Goal: Task Accomplishment & Management: Use online tool/utility

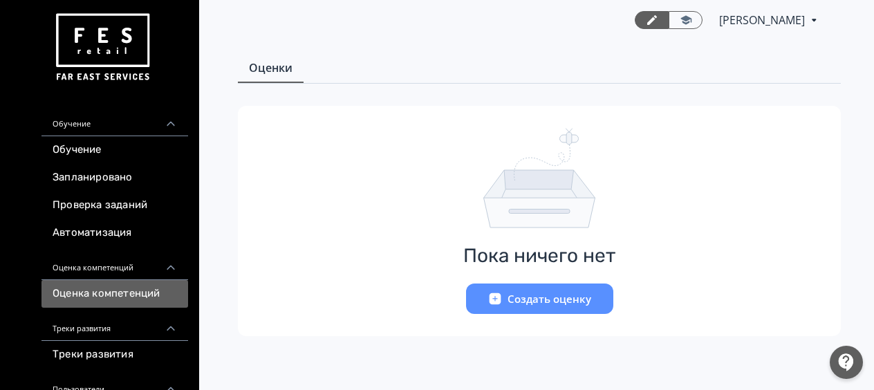
scroll to position [205, 0]
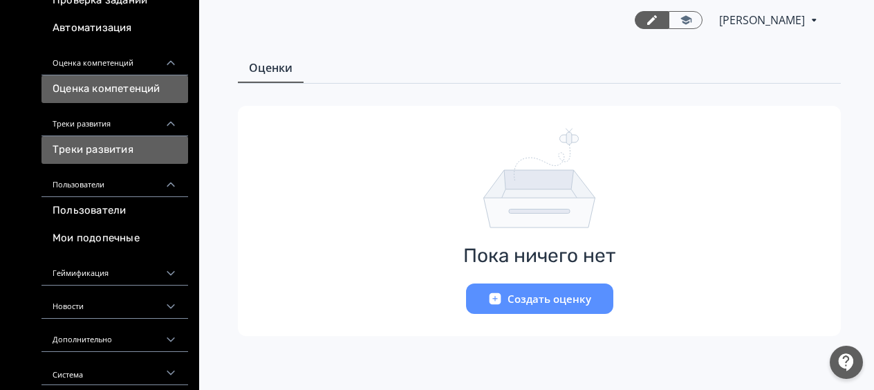
click at [109, 148] on link "Треки развития" at bounding box center [114, 150] width 147 height 28
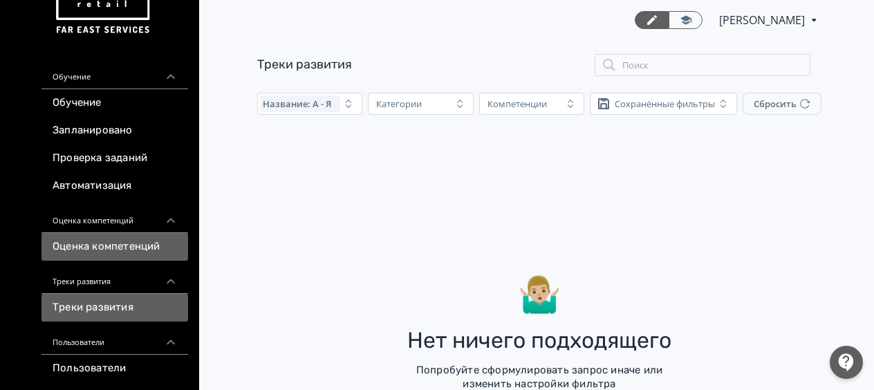
scroll to position [69, 0]
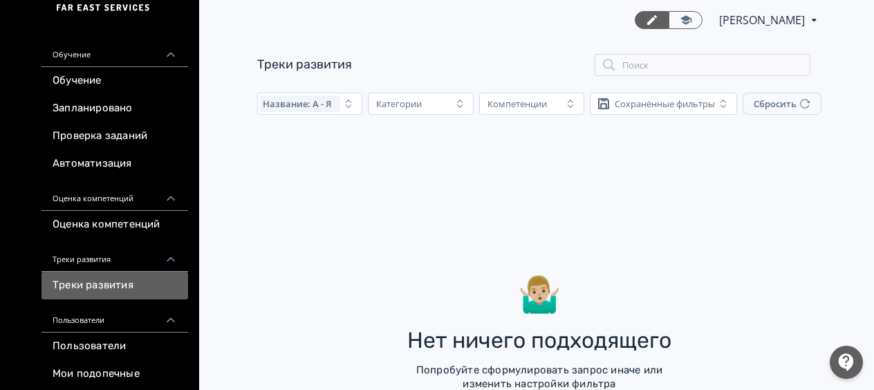
click at [89, 317] on div "Пользователи" at bounding box center [114, 315] width 147 height 33
click at [95, 317] on div "Пользователи" at bounding box center [114, 315] width 147 height 33
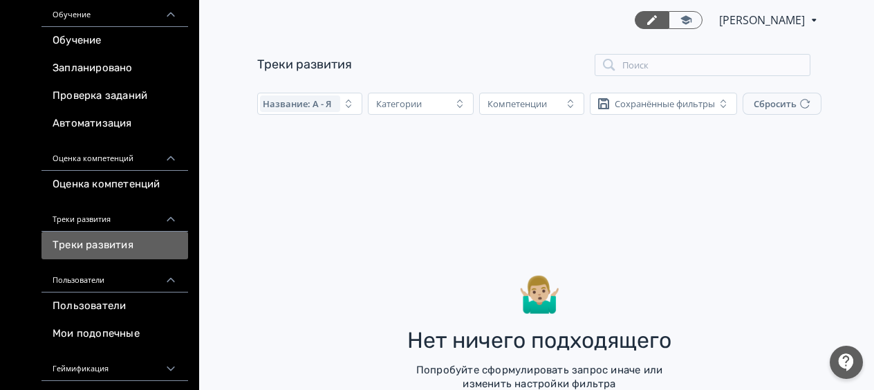
scroll to position [138, 0]
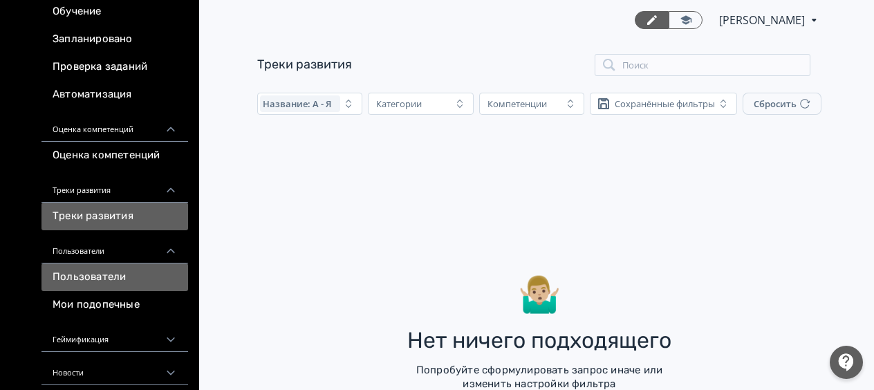
click at [106, 272] on link "Пользователи" at bounding box center [114, 277] width 147 height 28
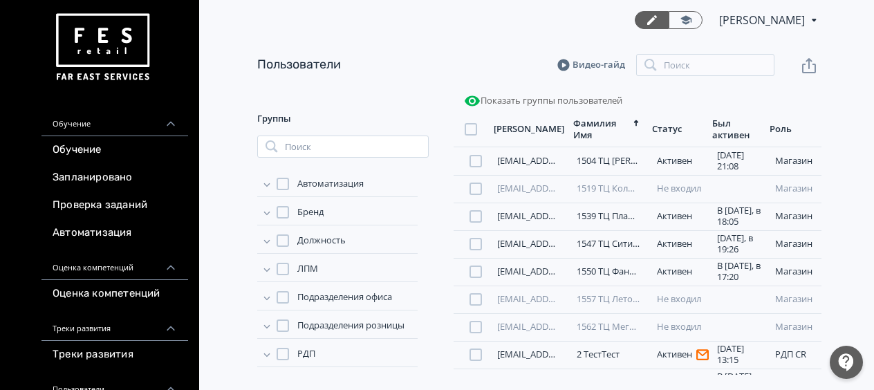
scroll to position [207, 0]
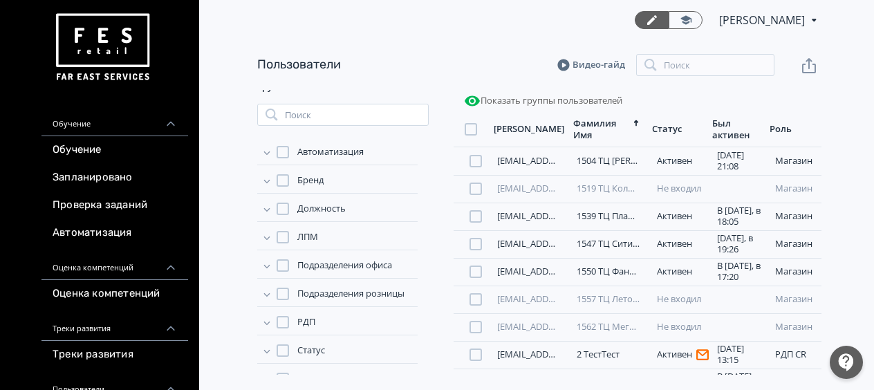
click at [267, 181] on icon at bounding box center [267, 181] width 14 height 14
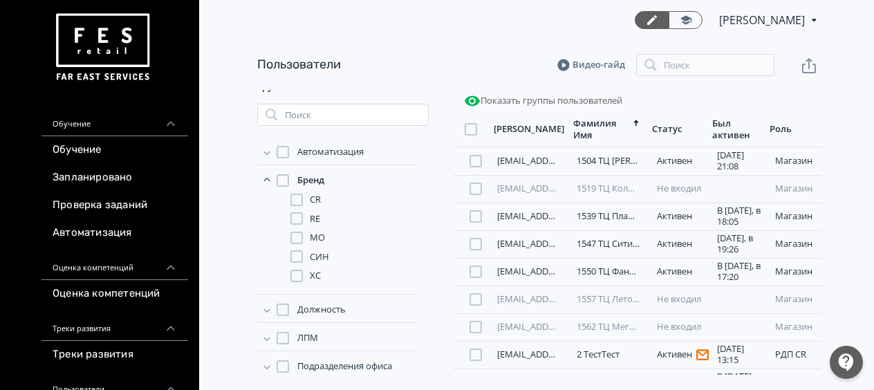
click at [297, 254] on div at bounding box center [296, 256] width 12 height 12
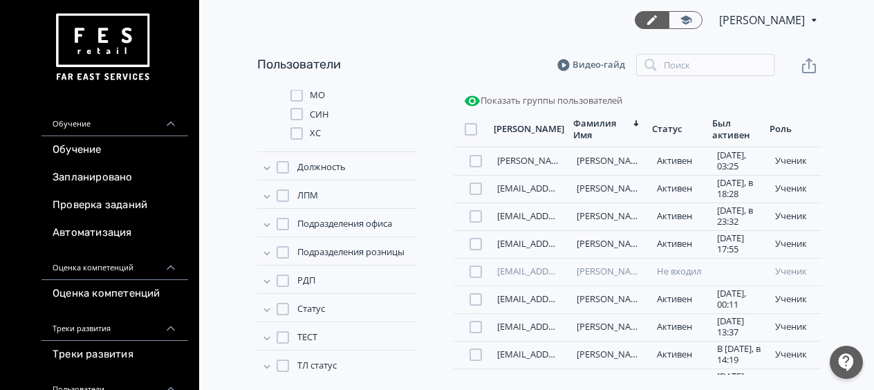
scroll to position [351, 0]
click at [267, 278] on icon at bounding box center [267, 279] width 6 height 3
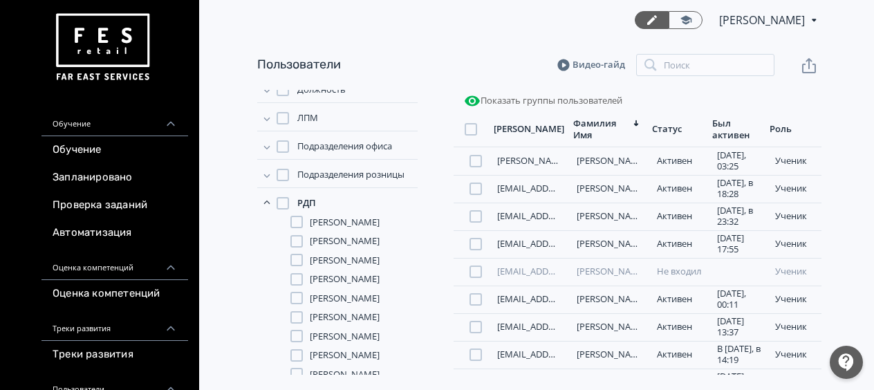
scroll to position [420, 0]
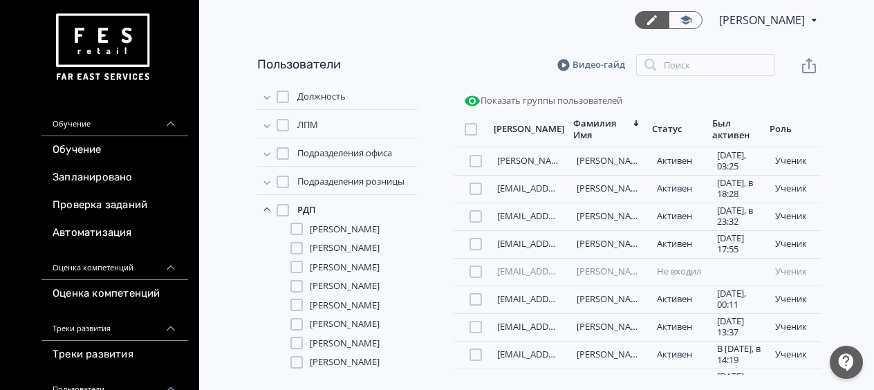
click at [296, 229] on div at bounding box center [296, 229] width 12 height 12
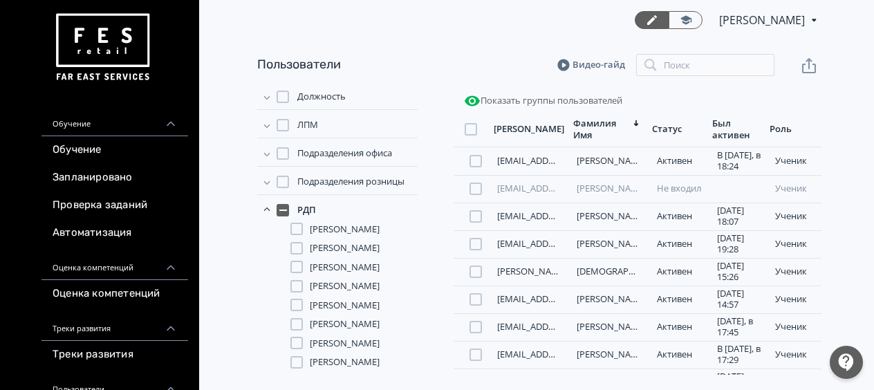
click at [302, 273] on div at bounding box center [296, 267] width 12 height 12
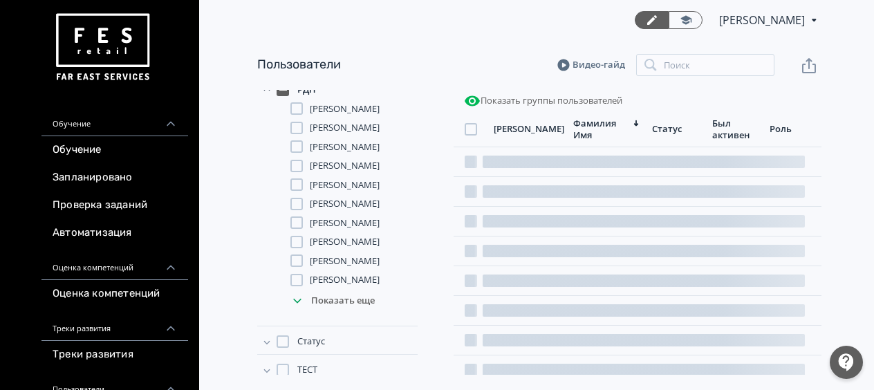
scroll to position [559, 0]
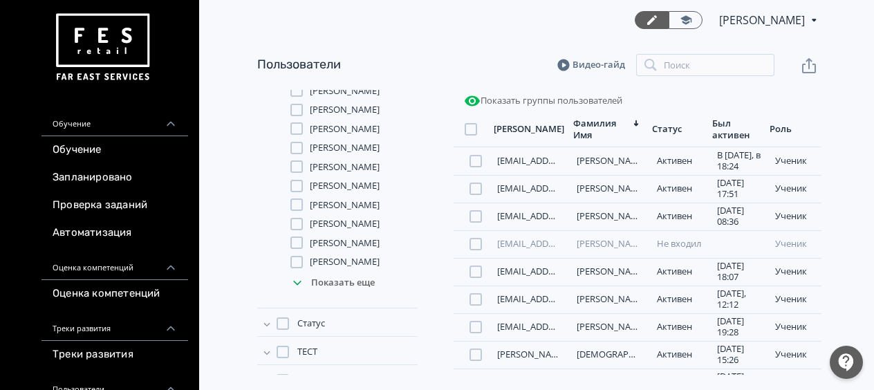
click at [293, 211] on div at bounding box center [296, 204] width 12 height 12
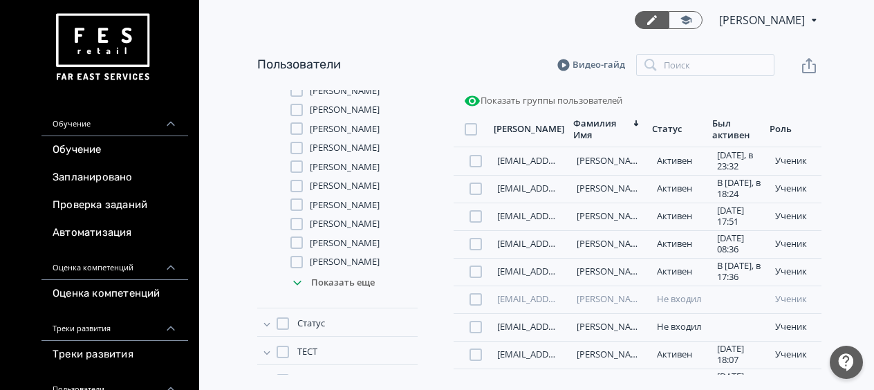
scroll to position [628, 0]
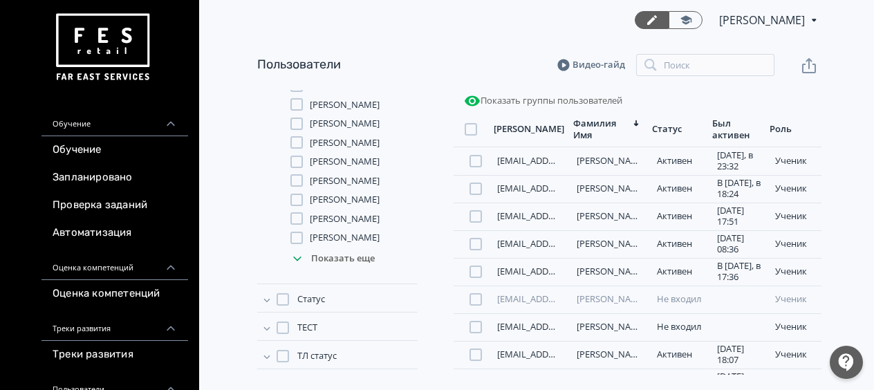
click at [295, 244] on div at bounding box center [296, 238] width 12 height 12
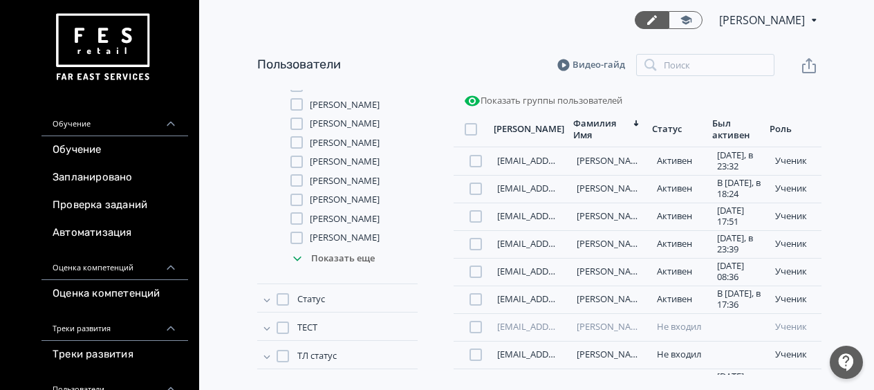
click at [340, 272] on div "Показать еще" at bounding box center [353, 259] width 127 height 28
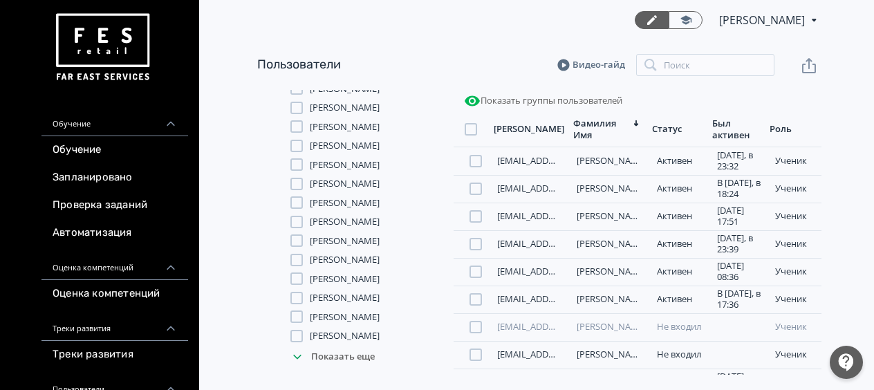
scroll to position [697, 0]
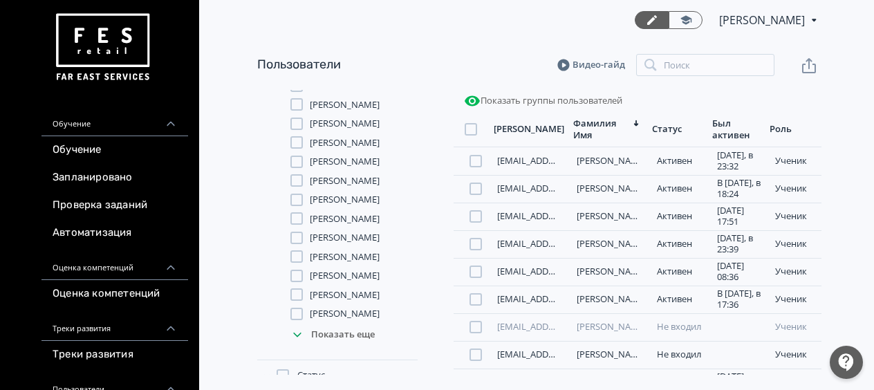
click at [295, 149] on div at bounding box center [296, 142] width 12 height 12
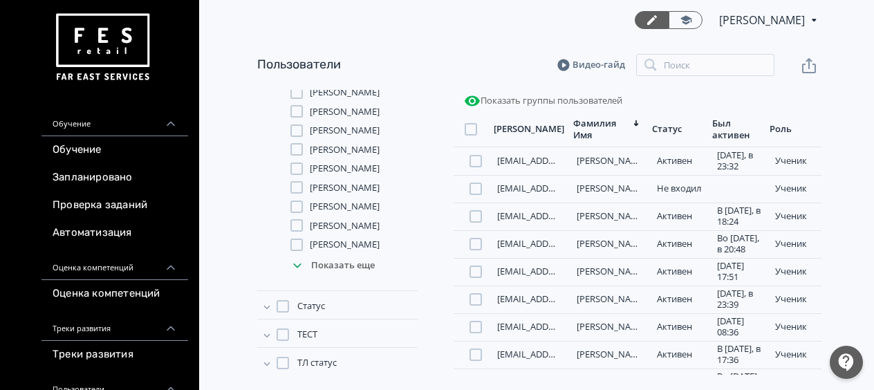
scroll to position [835, 0]
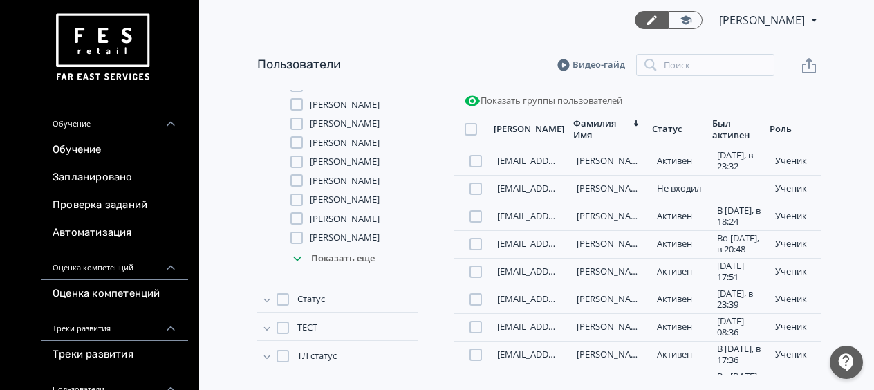
click at [295, 149] on div at bounding box center [296, 142] width 12 height 12
click at [297, 206] on div at bounding box center [296, 200] width 12 height 12
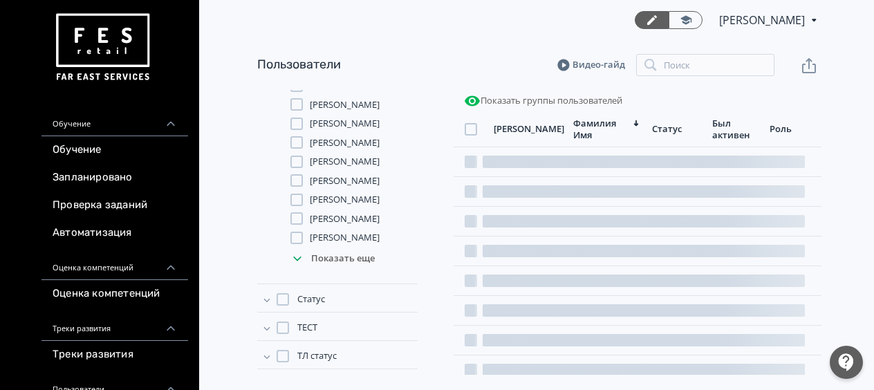
scroll to position [974, 0]
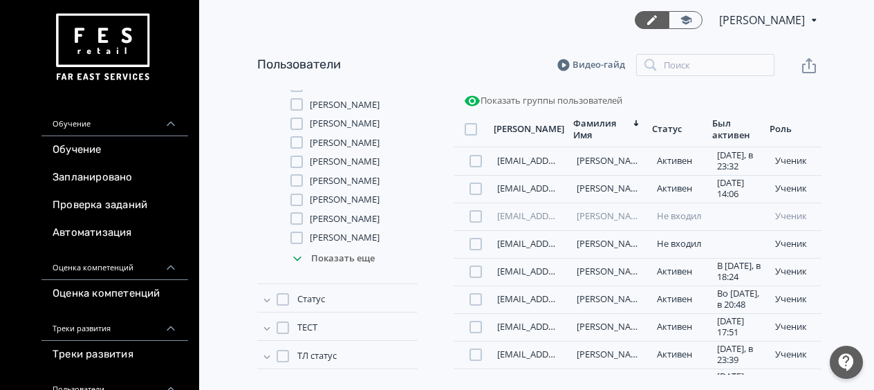
click at [318, 272] on div "Показать еще" at bounding box center [353, 259] width 127 height 28
click at [299, 263] on icon at bounding box center [297, 258] width 8 height 8
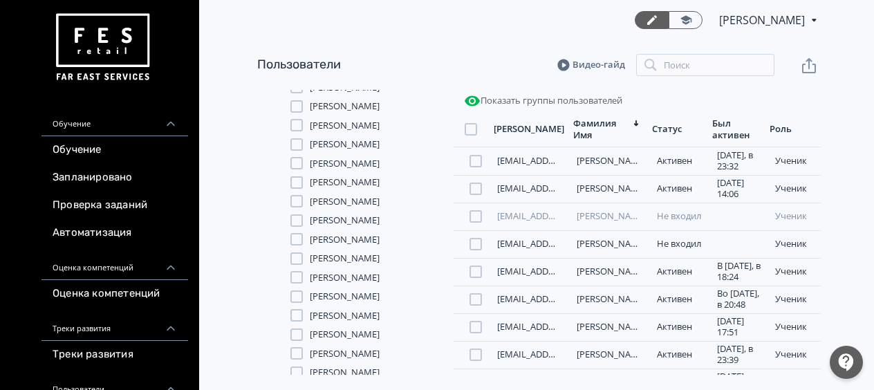
scroll to position [696, 0]
click at [297, 169] on div at bounding box center [296, 162] width 12 height 12
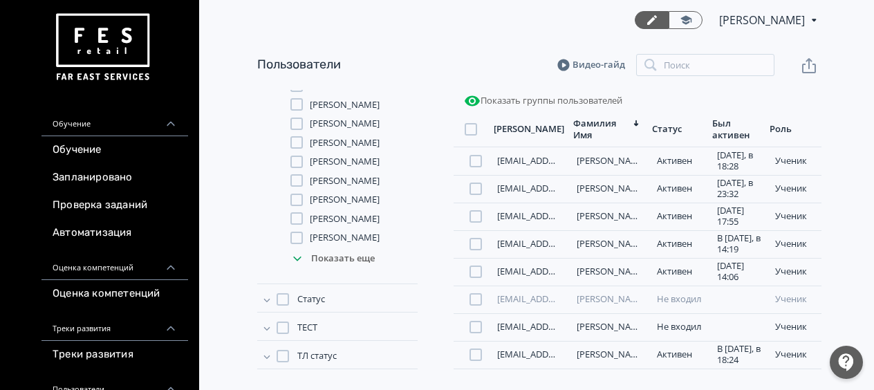
scroll to position [1665, 0]
click at [301, 217] on div at bounding box center [296, 218] width 12 height 12
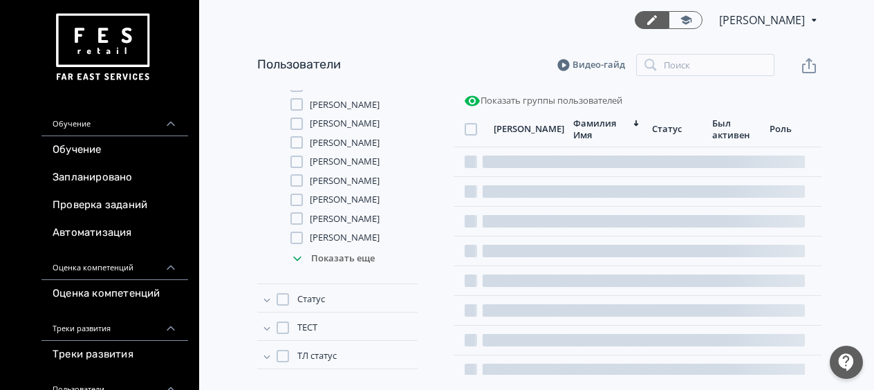
click at [296, 244] on div at bounding box center [296, 238] width 12 height 12
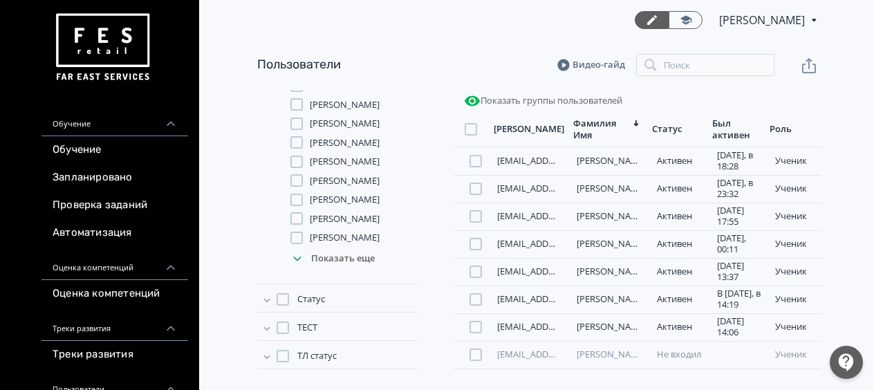
scroll to position [1685, 0]
click at [813, 60] on icon "button" at bounding box center [809, 65] width 17 height 17
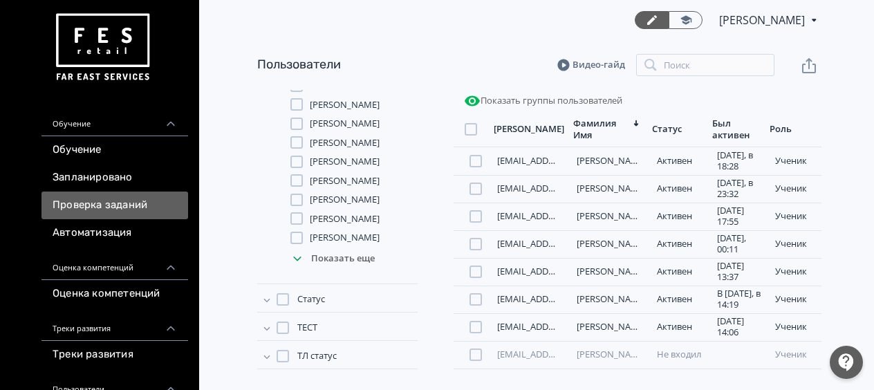
click at [77, 205] on link "Проверка заданий" at bounding box center [114, 206] width 147 height 28
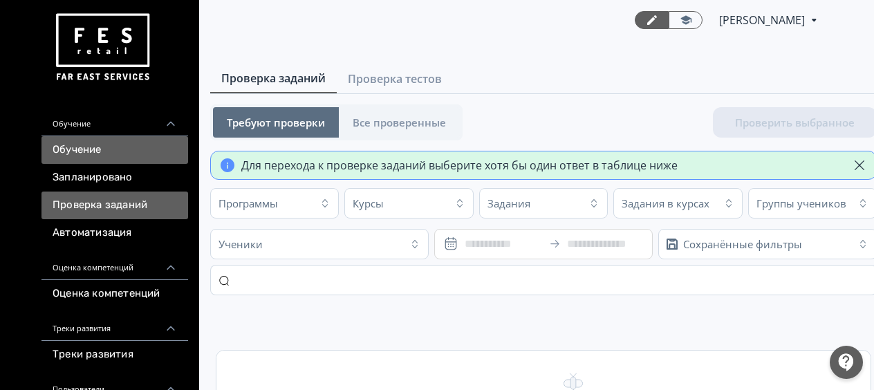
click at [90, 149] on link "Обучение" at bounding box center [114, 150] width 147 height 28
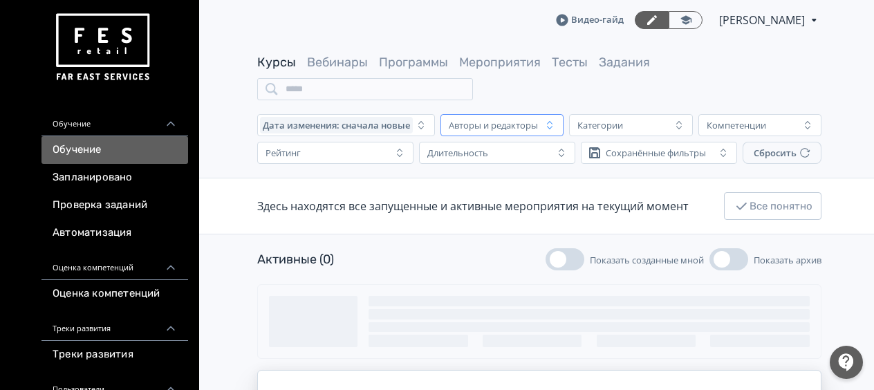
click at [501, 130] on div "Авторы и редакторы" at bounding box center [493, 125] width 89 height 11
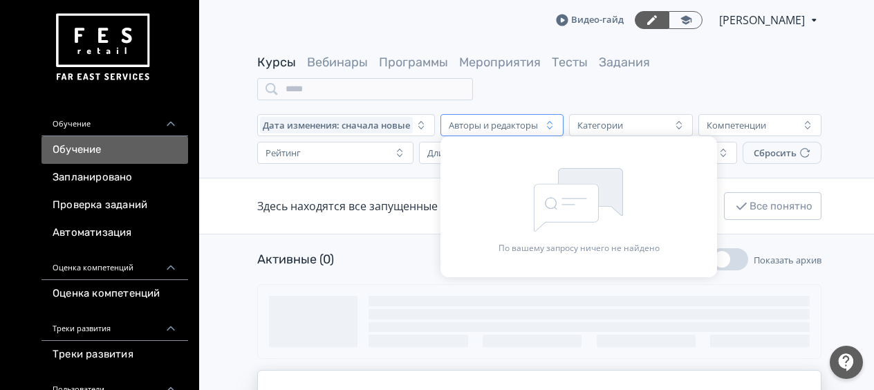
click at [502, 129] on div "Авторы и редакторы" at bounding box center [493, 125] width 89 height 11
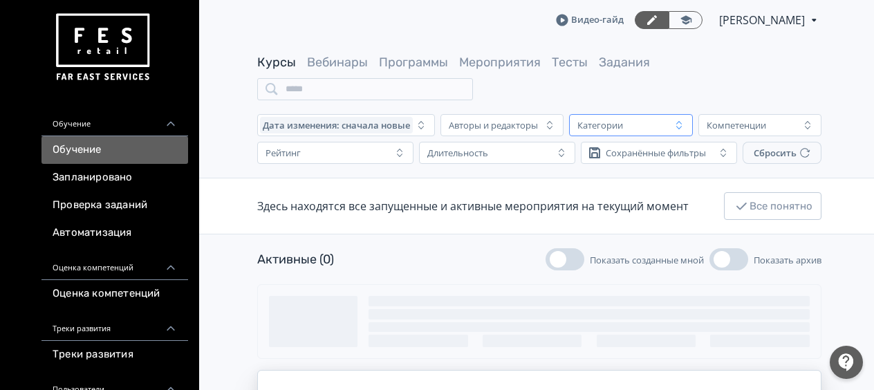
click at [596, 126] on div "Категории" at bounding box center [600, 125] width 46 height 11
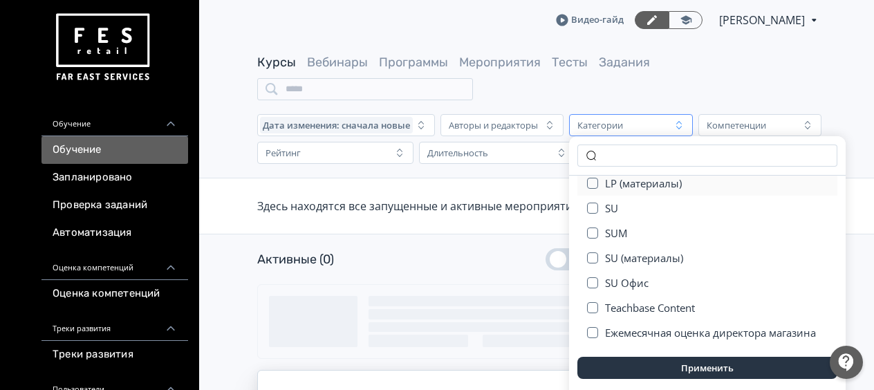
scroll to position [81, 0]
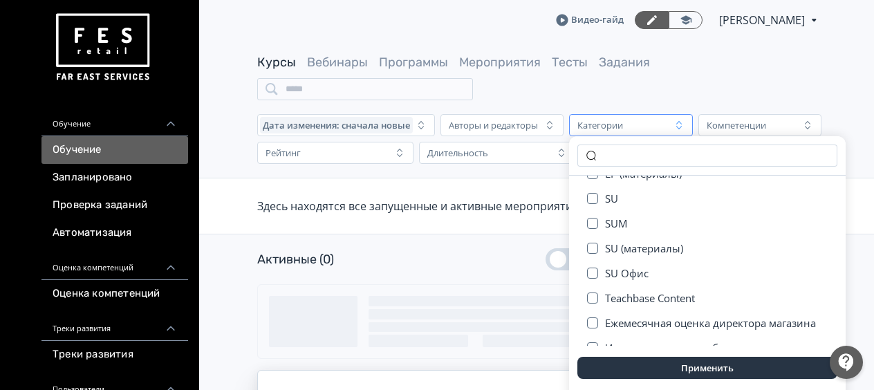
click at [633, 129] on div "Категории" at bounding box center [621, 125] width 98 height 17
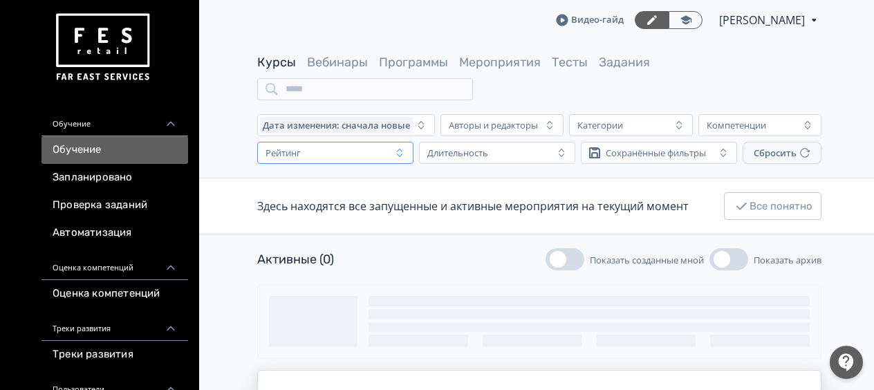
click at [342, 156] on div "Рейтинг" at bounding box center [325, 153] width 131 height 17
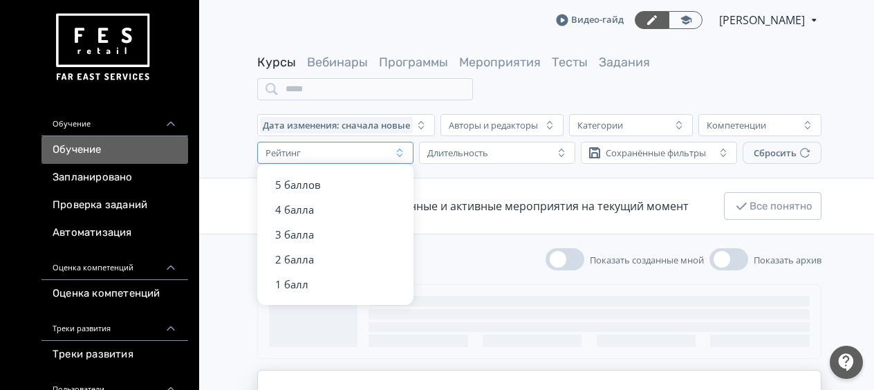
click at [356, 156] on div "Рейтинг" at bounding box center [325, 153] width 131 height 17
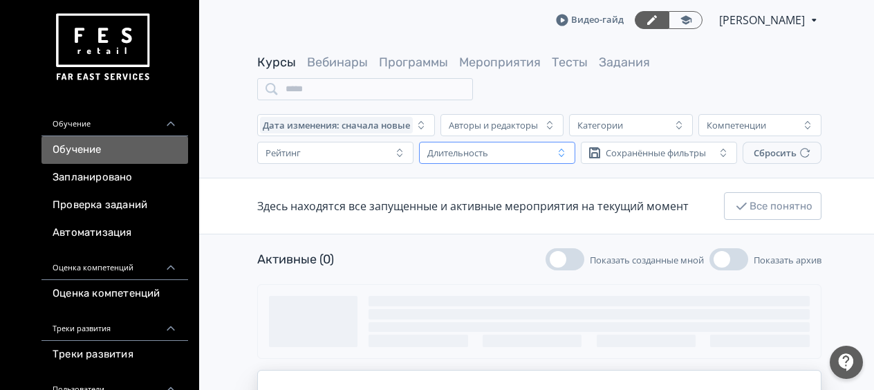
click at [466, 156] on div "Длительность" at bounding box center [457, 152] width 61 height 11
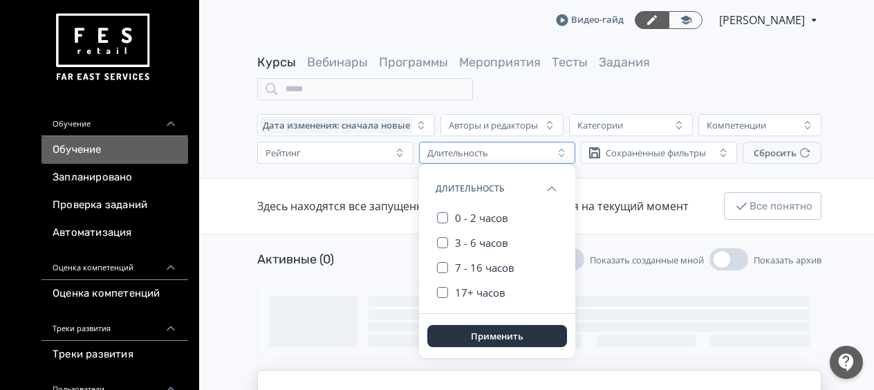
click at [467, 152] on div "Длительность" at bounding box center [457, 152] width 61 height 11
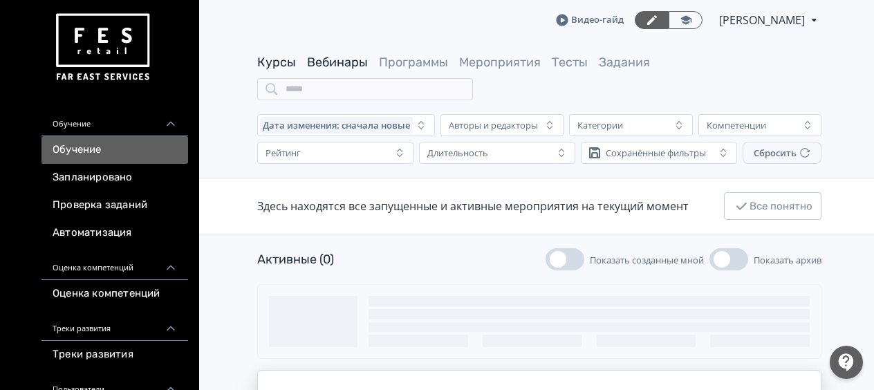
click at [332, 63] on link "Вебинары" at bounding box center [337, 62] width 61 height 15
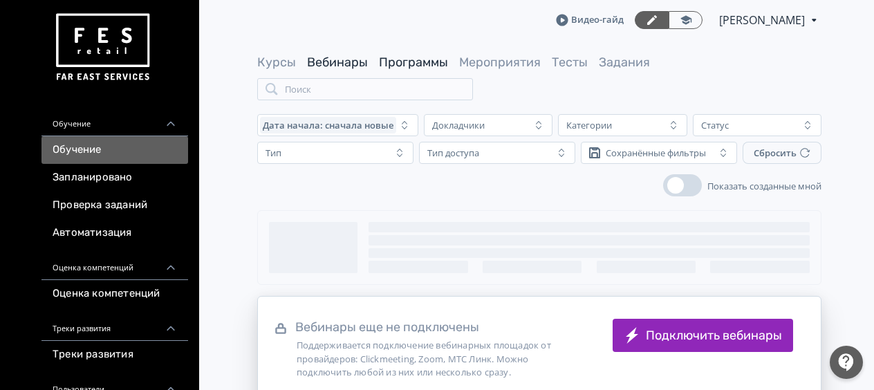
click at [401, 62] on link "Программы" at bounding box center [413, 62] width 69 height 15
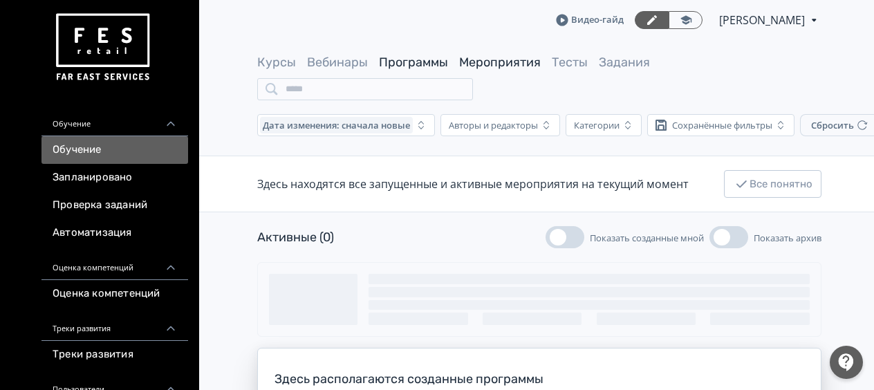
click at [470, 59] on link "Мероприятия" at bounding box center [500, 62] width 82 height 15
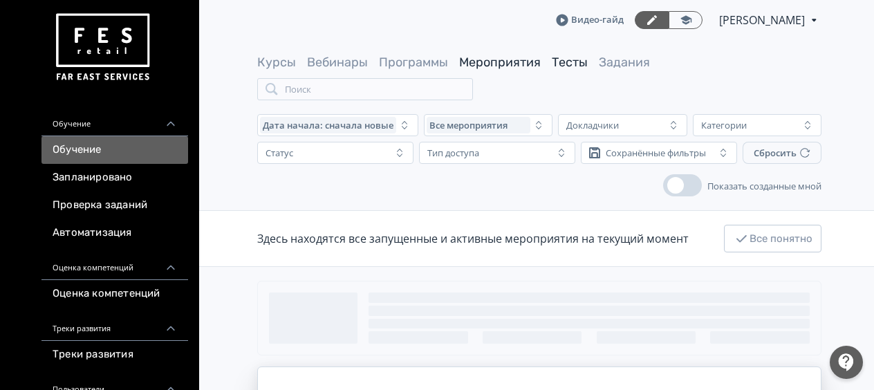
click at [562, 66] on link "Тесты" at bounding box center [570, 62] width 36 height 15
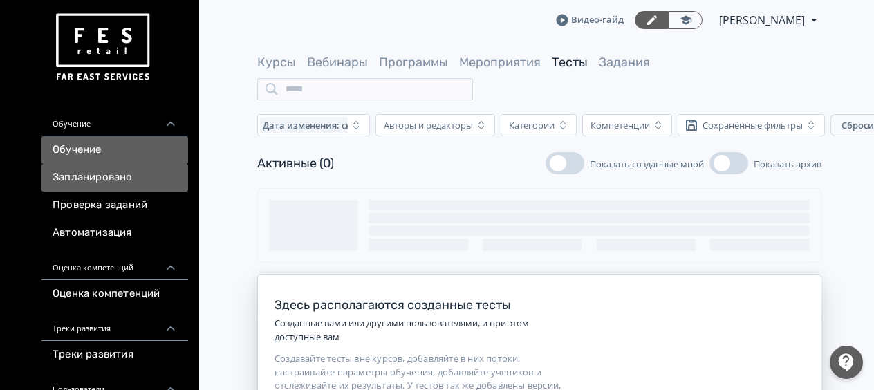
scroll to position [69, 0]
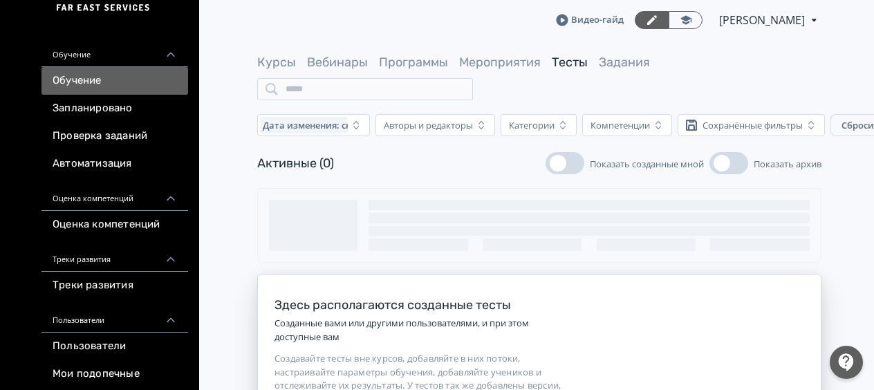
click at [65, 58] on div "Обучение" at bounding box center [114, 50] width 147 height 33
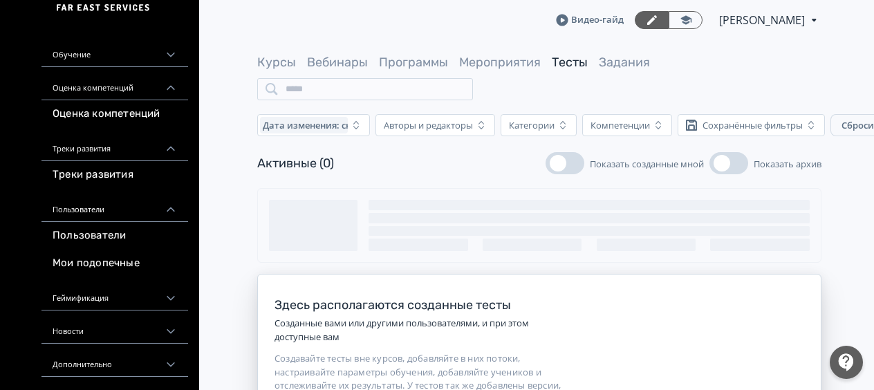
click at [66, 54] on div "Обучение" at bounding box center [114, 50] width 147 height 33
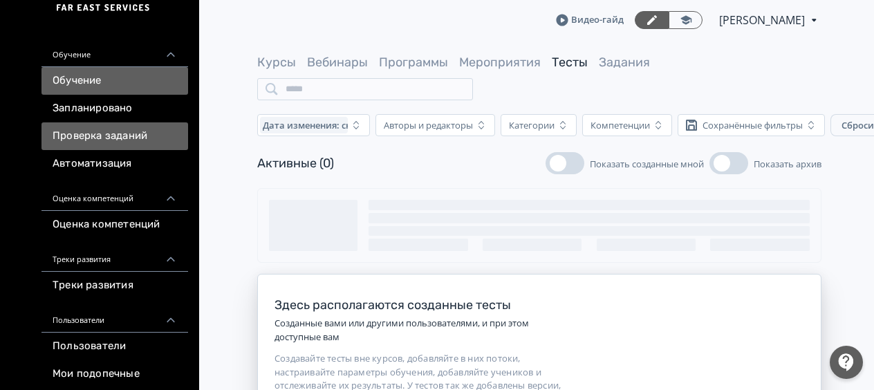
click at [75, 133] on link "Проверка заданий" at bounding box center [114, 136] width 147 height 28
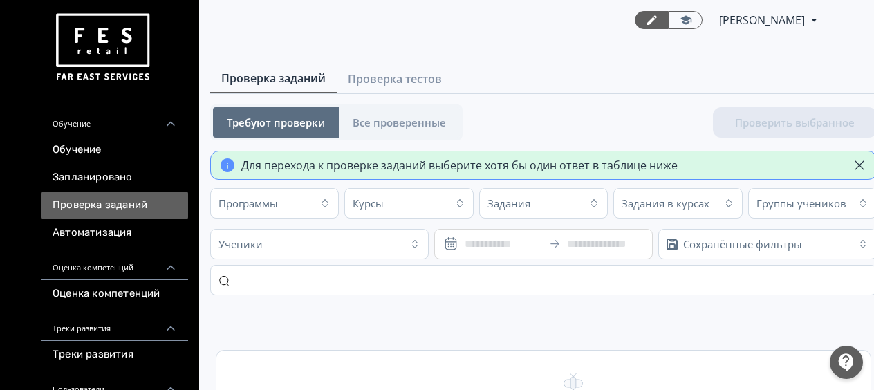
scroll to position [69, 0]
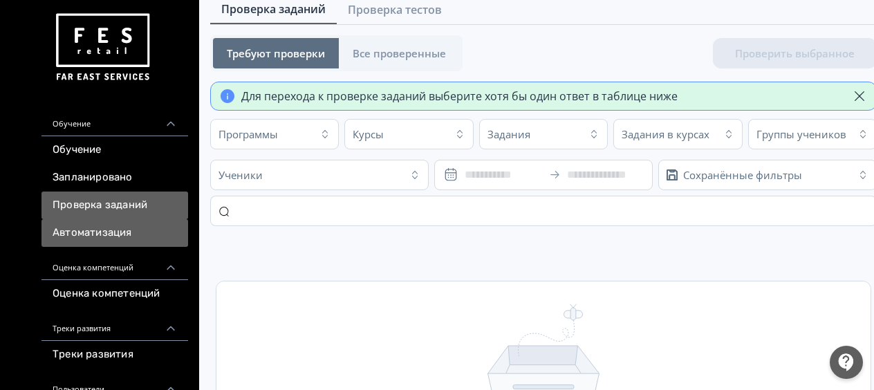
click at [86, 237] on link "Автоматизация" at bounding box center [114, 233] width 147 height 28
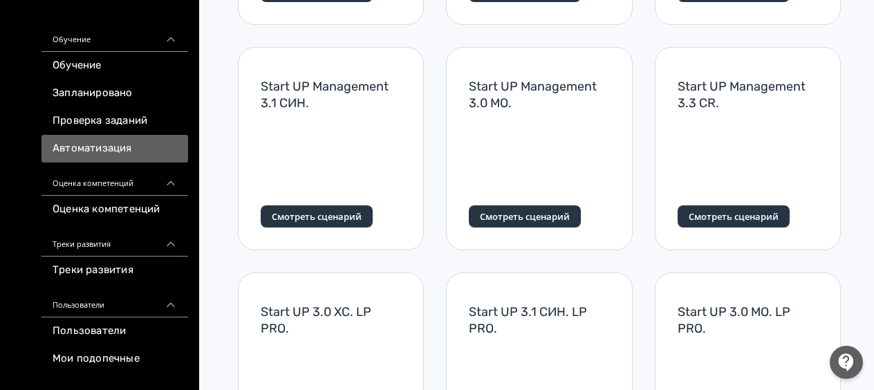
scroll to position [66, 0]
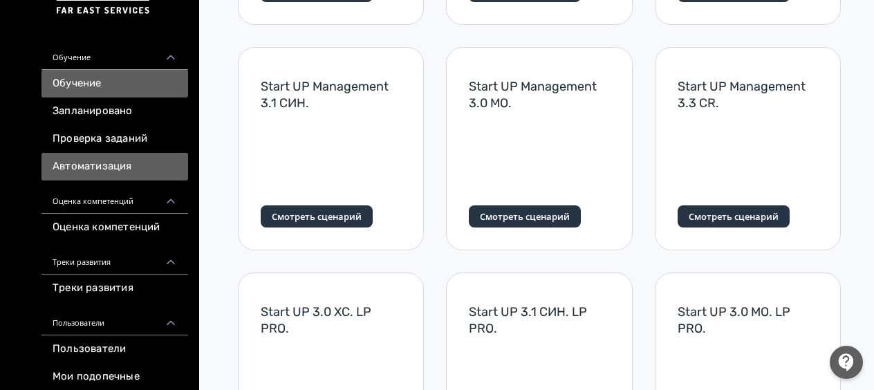
click at [86, 88] on link "Обучение" at bounding box center [114, 84] width 147 height 28
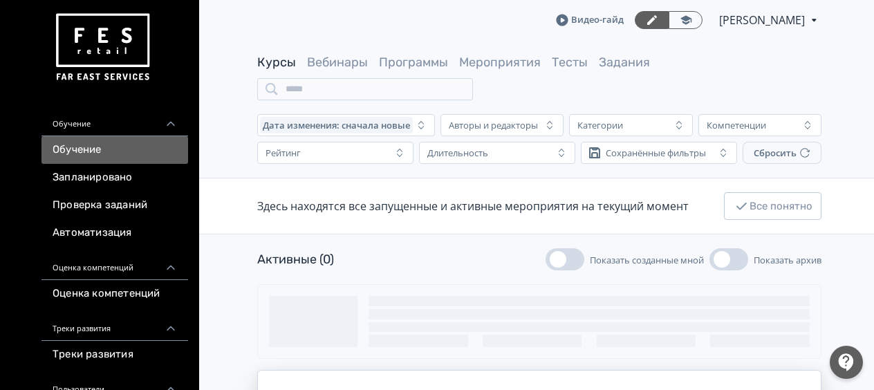
click at [790, 22] on span "[PERSON_NAME]" at bounding box center [763, 20] width 88 height 17
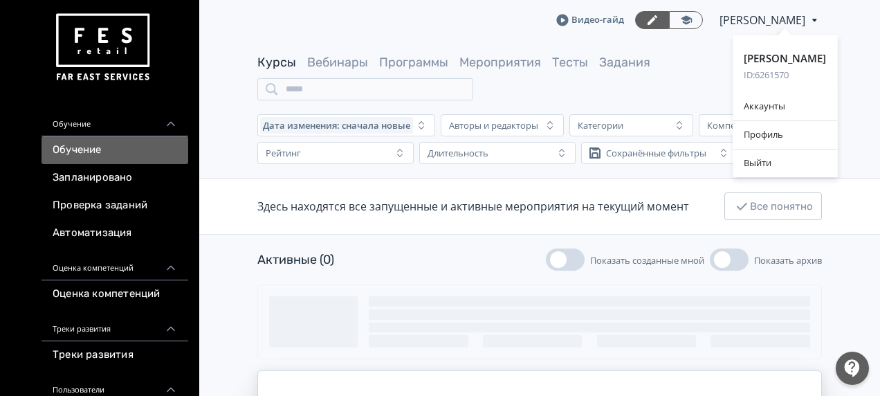
click at [790, 22] on div "[PERSON_NAME] ID: 6261570 Аккаунты Профиль Выйти" at bounding box center [785, 20] width 74 height 17
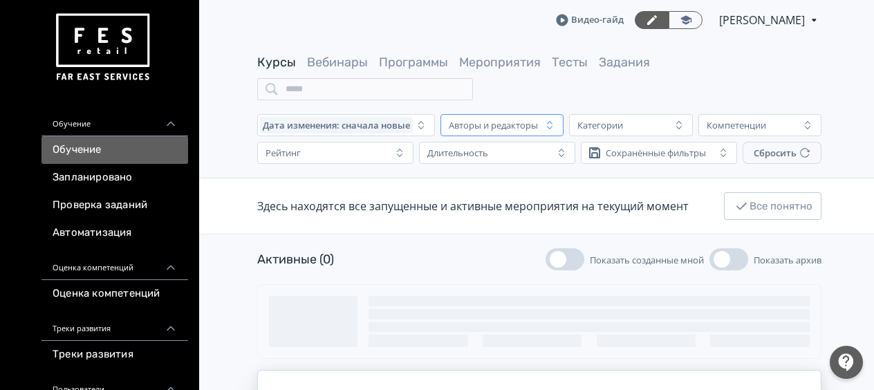
click at [473, 124] on div "Авторы и редакторы" at bounding box center [493, 125] width 89 height 11
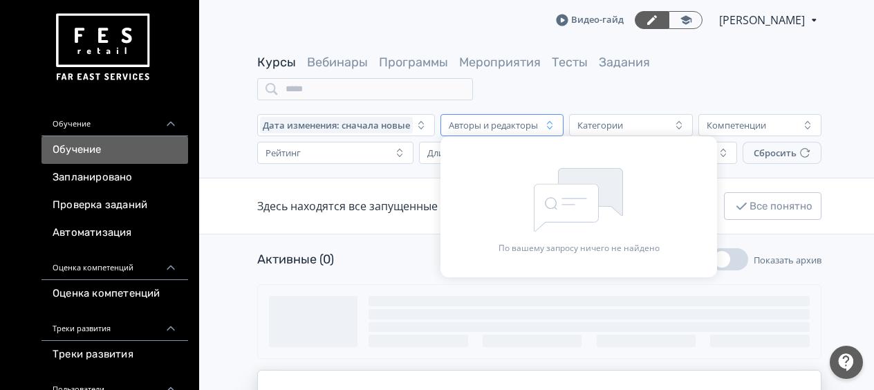
click at [473, 124] on div "Авторы и редакторы" at bounding box center [493, 125] width 89 height 11
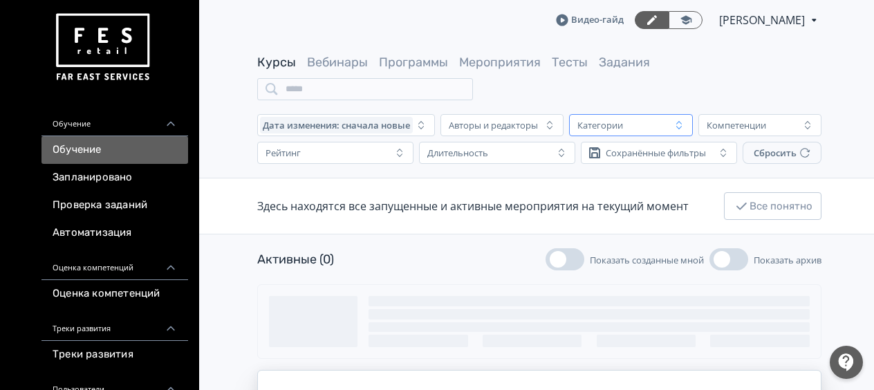
click at [620, 120] on div "Категории" at bounding box center [600, 125] width 46 height 11
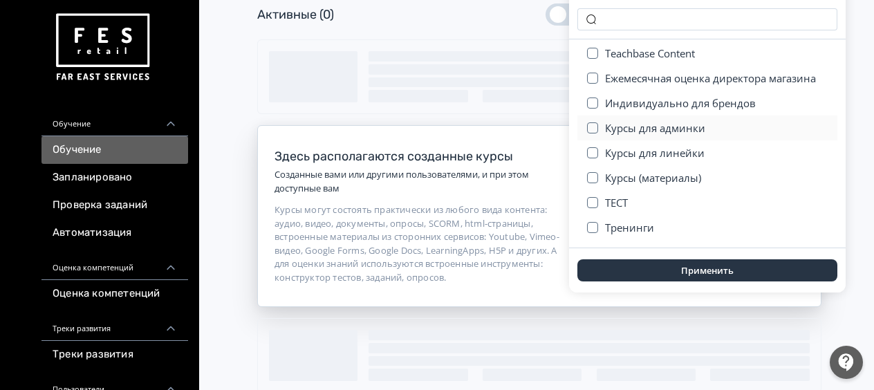
scroll to position [277, 0]
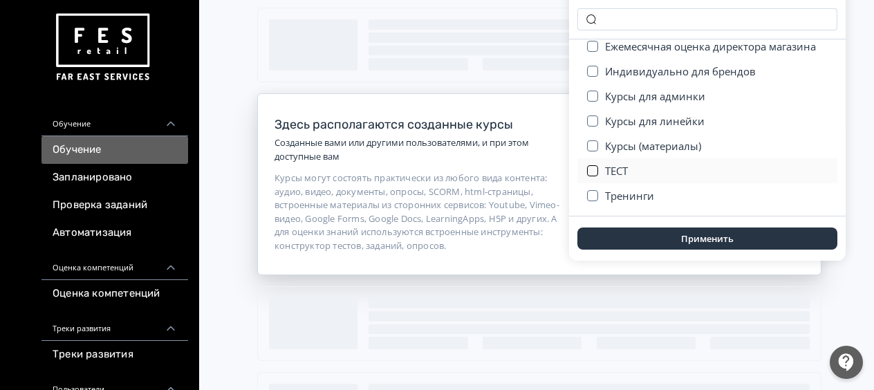
click at [591, 171] on button "button" at bounding box center [592, 170] width 11 height 11
click at [593, 191] on button "button" at bounding box center [592, 195] width 11 height 11
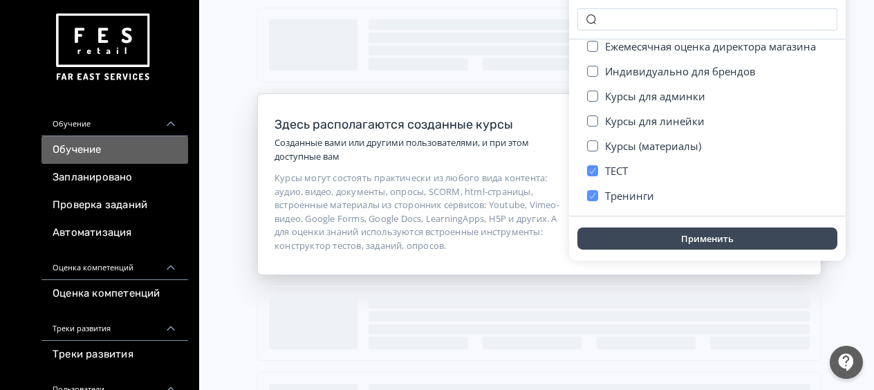
click at [689, 243] on button "Применить" at bounding box center [707, 239] width 260 height 22
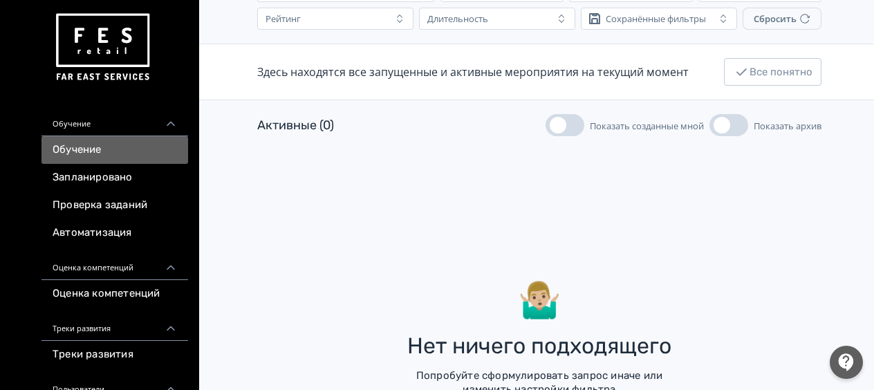
scroll to position [138, 0]
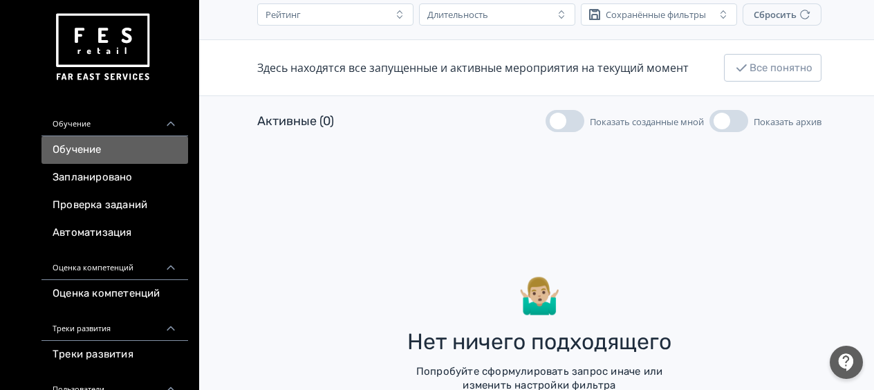
click at [742, 120] on button "Показать архив" at bounding box center [729, 121] width 39 height 22
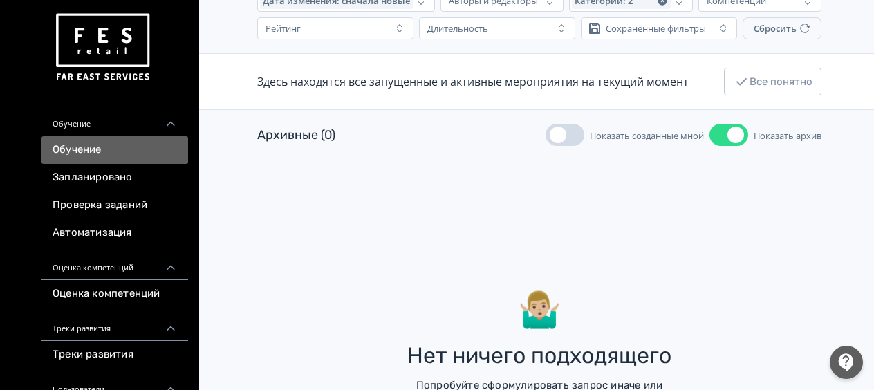
scroll to position [138, 0]
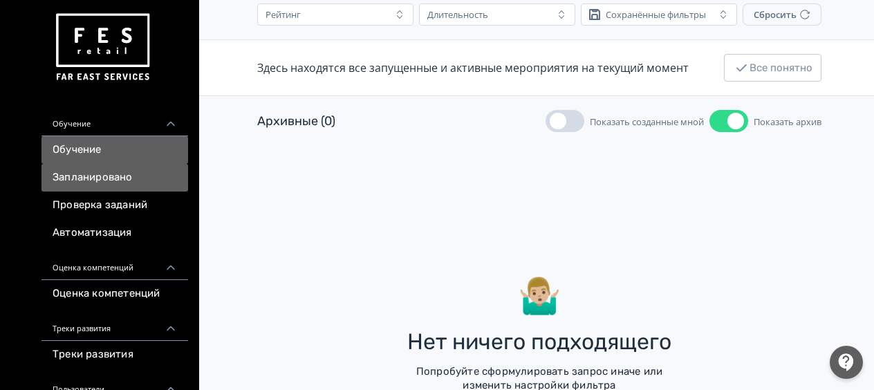
click at [113, 181] on link "Запланировано" at bounding box center [114, 178] width 147 height 28
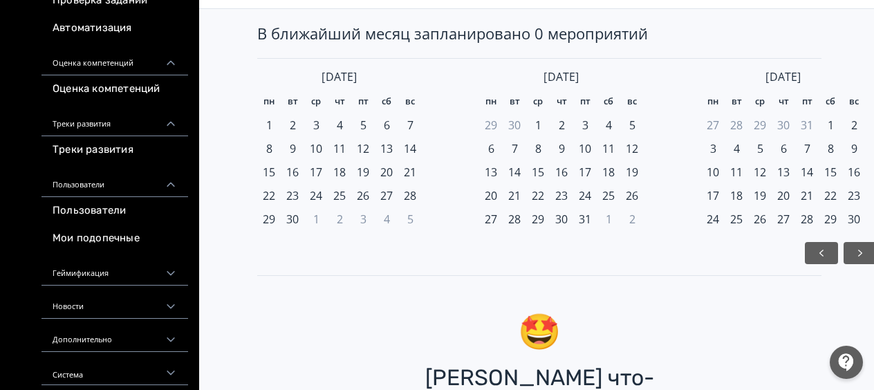
scroll to position [207, 0]
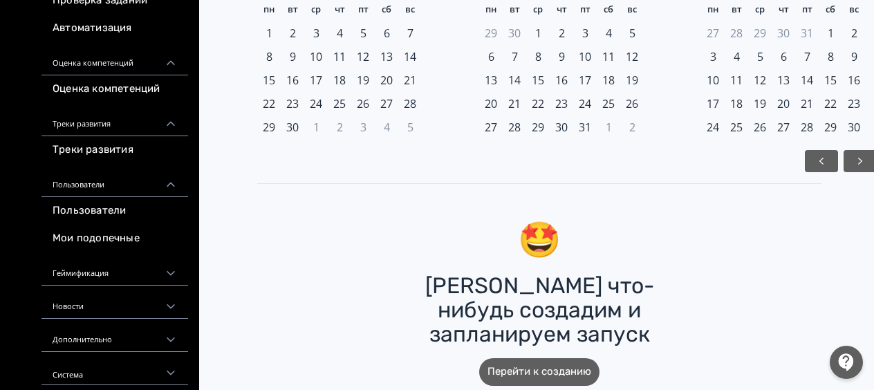
click at [134, 296] on div "Новости" at bounding box center [114, 302] width 147 height 33
click at [135, 277] on div "Геймификация" at bounding box center [114, 268] width 147 height 33
click at [135, 272] on div "Геймификация" at bounding box center [114, 268] width 147 height 33
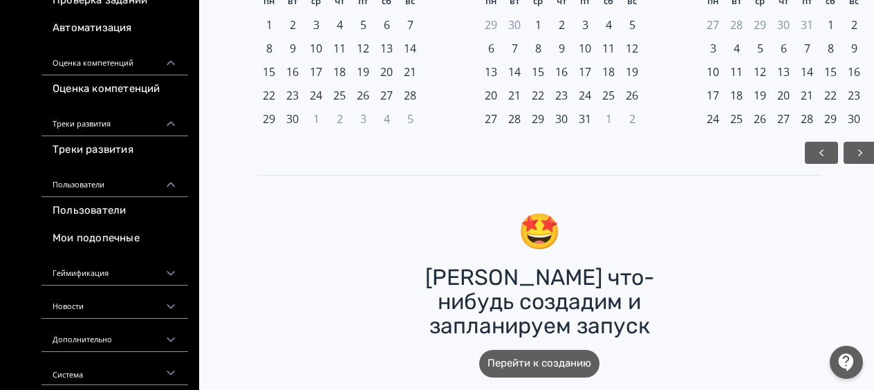
click at [124, 363] on div "Система" at bounding box center [114, 368] width 147 height 33
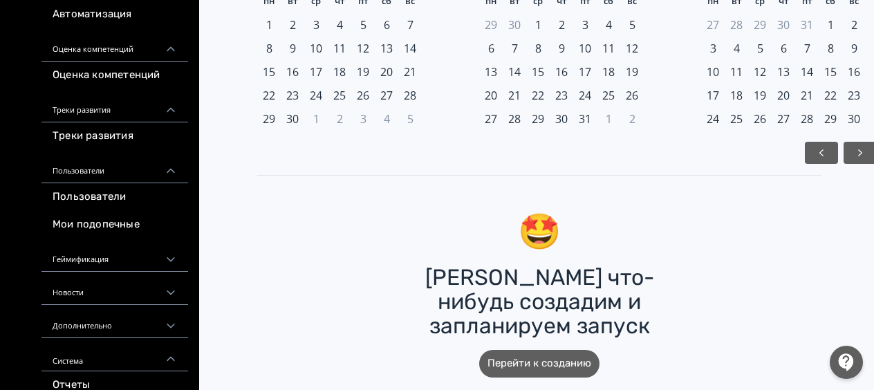
scroll to position [260, 0]
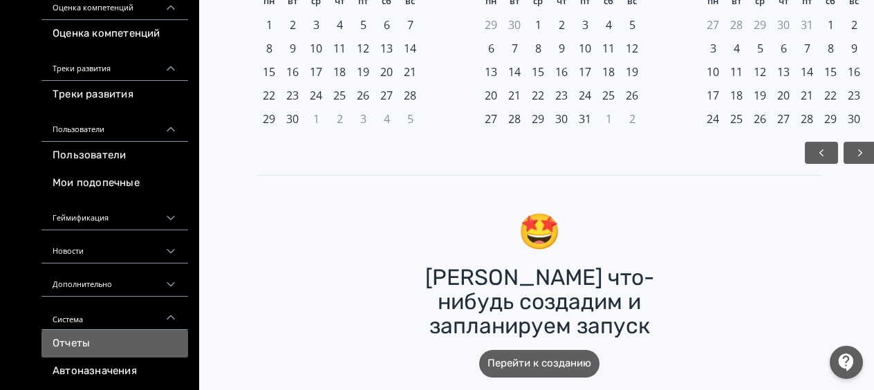
click at [79, 342] on link "Отчеты" at bounding box center [114, 344] width 147 height 28
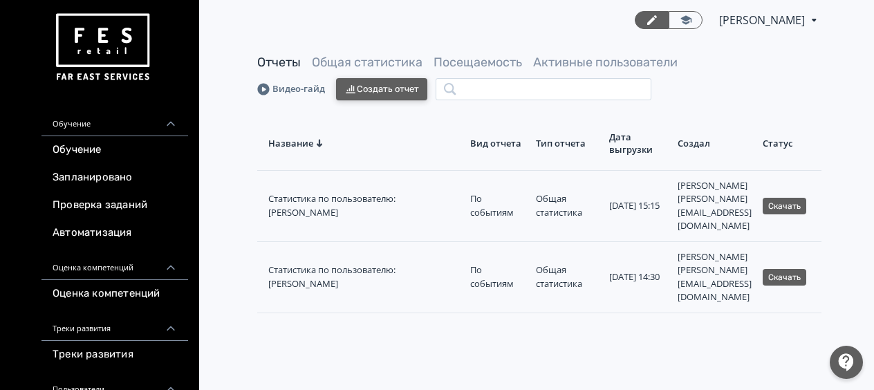
click at [396, 89] on button "Создать отчет" at bounding box center [381, 89] width 91 height 22
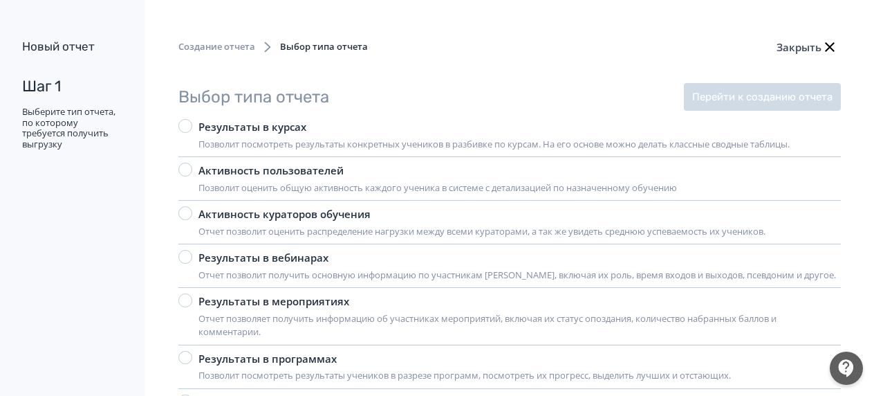
click at [188, 126] on div at bounding box center [185, 126] width 14 height 14
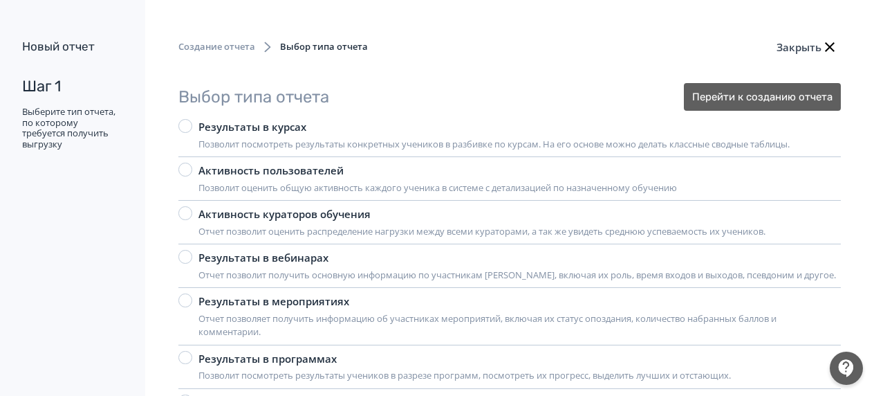
click at [187, 166] on div at bounding box center [185, 170] width 14 height 14
click at [183, 127] on div at bounding box center [185, 126] width 14 height 14
click at [779, 95] on button "Перейти к созданию отчета" at bounding box center [762, 97] width 157 height 28
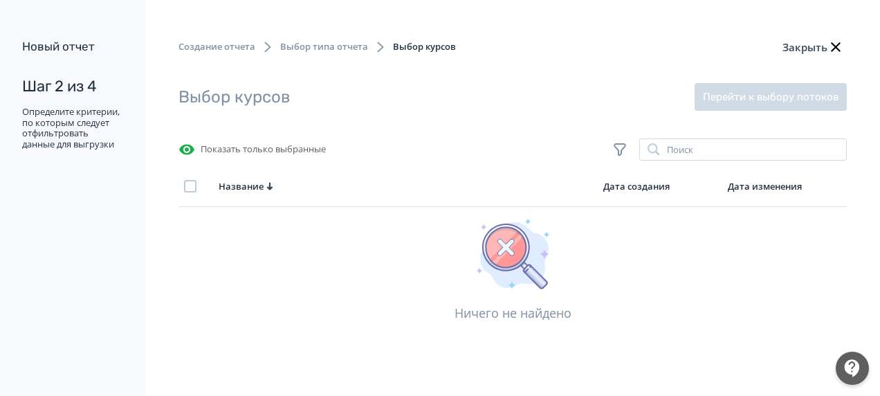
click at [185, 188] on div at bounding box center [190, 186] width 12 height 12
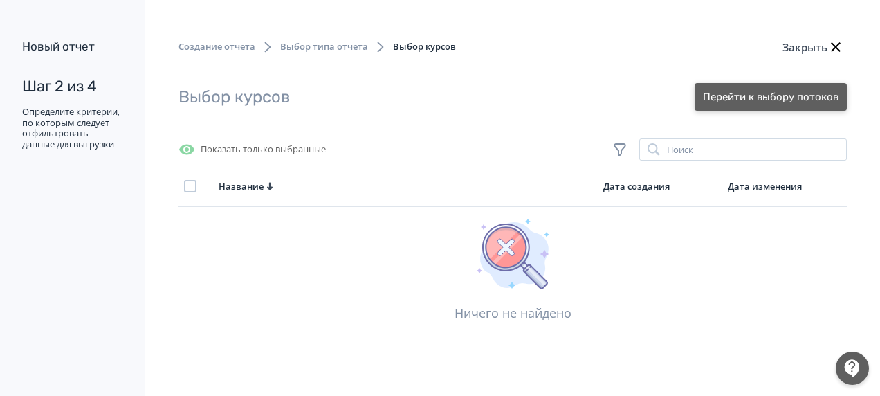
click at [716, 100] on button "Перейти к выбору потоков" at bounding box center [770, 97] width 152 height 28
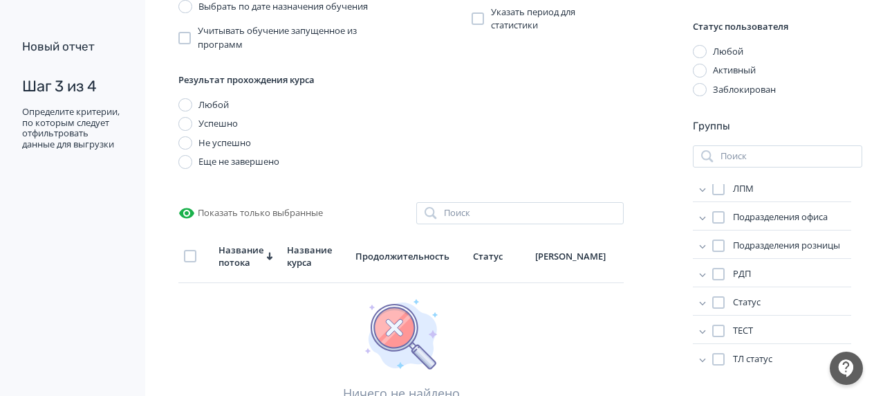
scroll to position [94, 0]
click at [712, 268] on div at bounding box center [718, 269] width 12 height 12
click at [712, 296] on div at bounding box center [718, 298] width 12 height 12
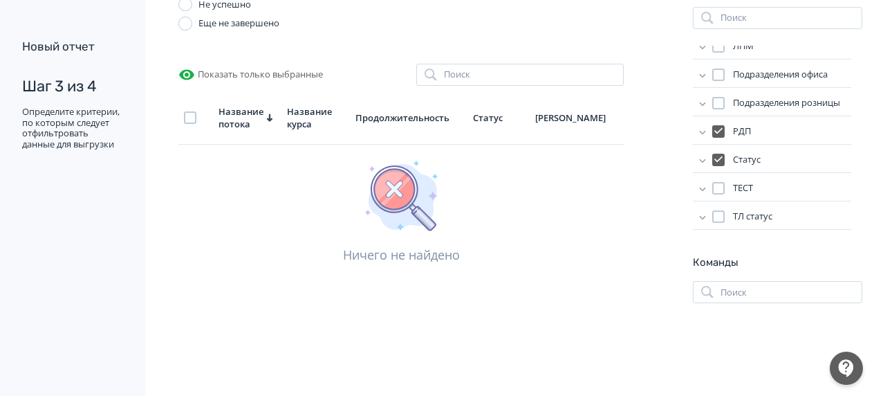
scroll to position [0, 0]
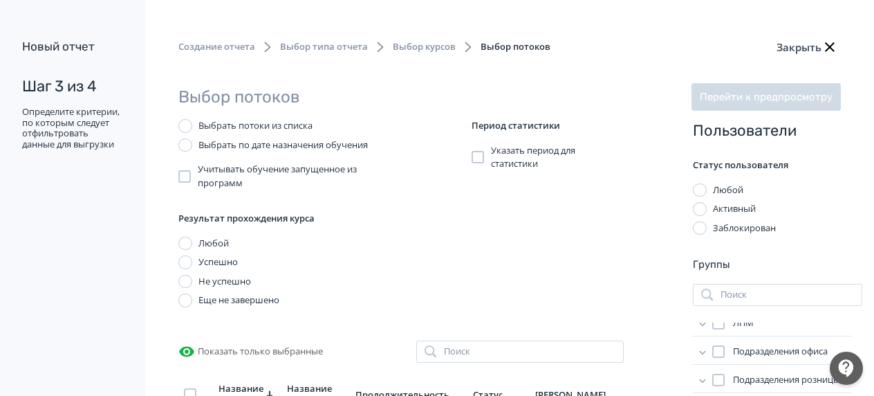
click at [491, 159] on span "Указать период для статистики" at bounding box center [557, 157] width 133 height 27
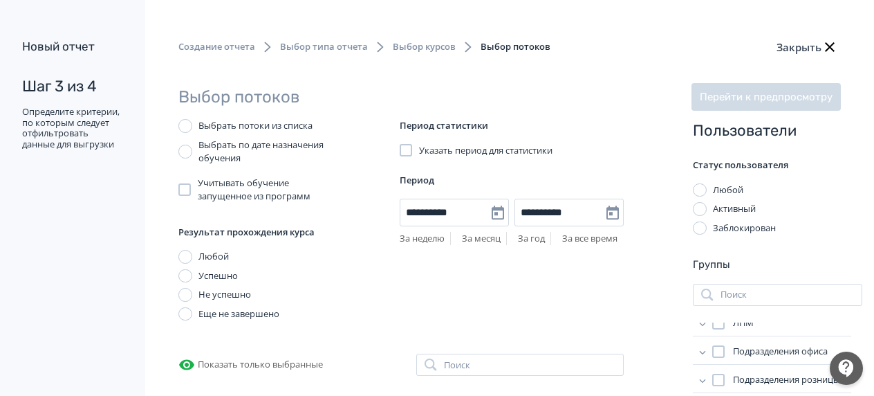
click at [518, 235] on link "За год" at bounding box center [531, 238] width 27 height 12
type input "**********"
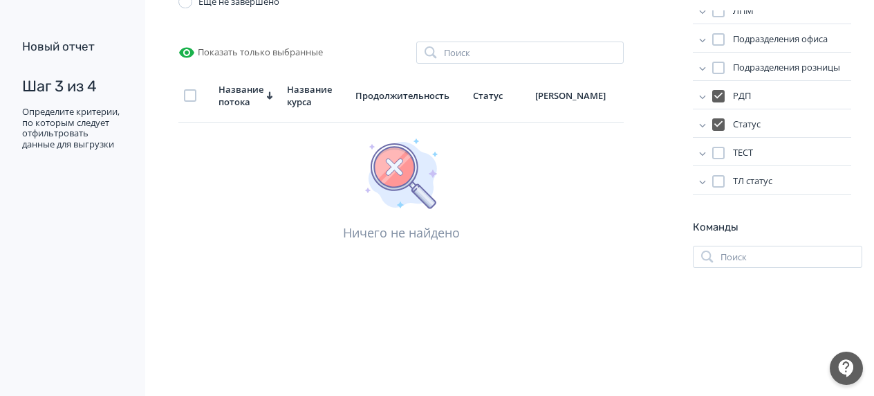
scroll to position [346, 0]
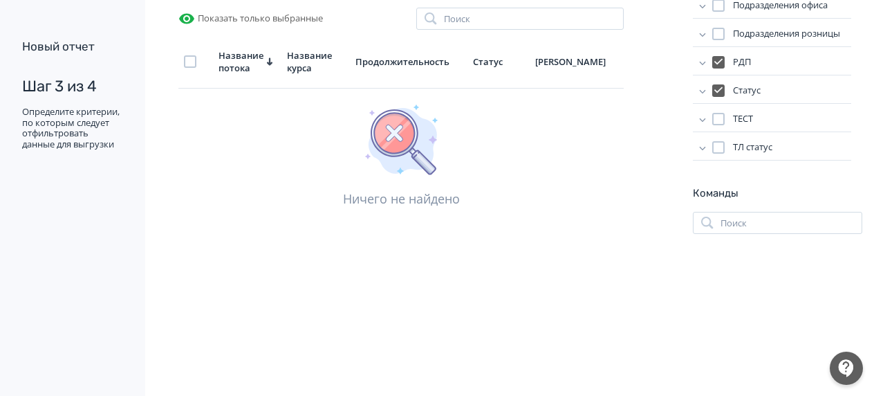
click at [187, 68] on div at bounding box center [190, 61] width 12 height 12
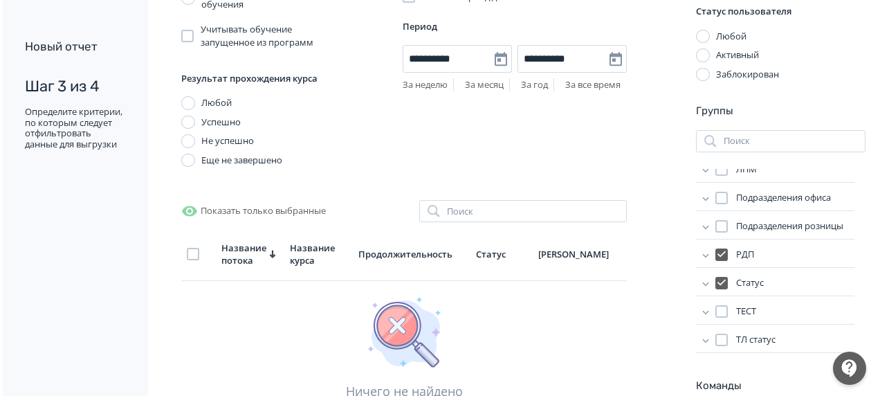
scroll to position [0, 0]
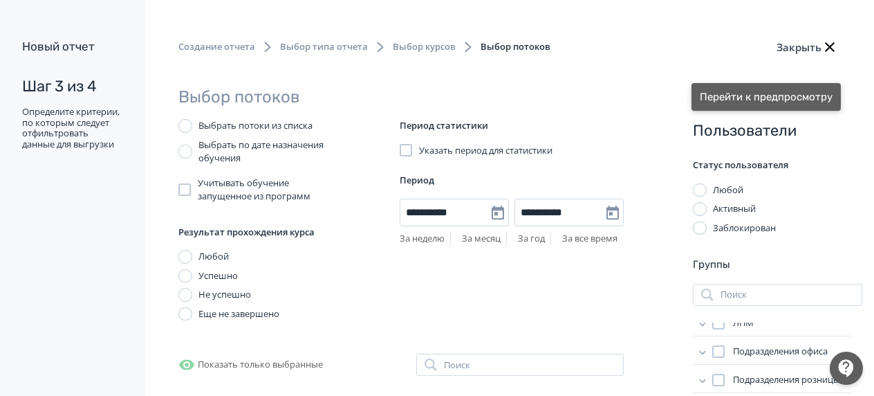
click at [797, 95] on button "Перейти к предпросмотру" at bounding box center [766, 97] width 149 height 28
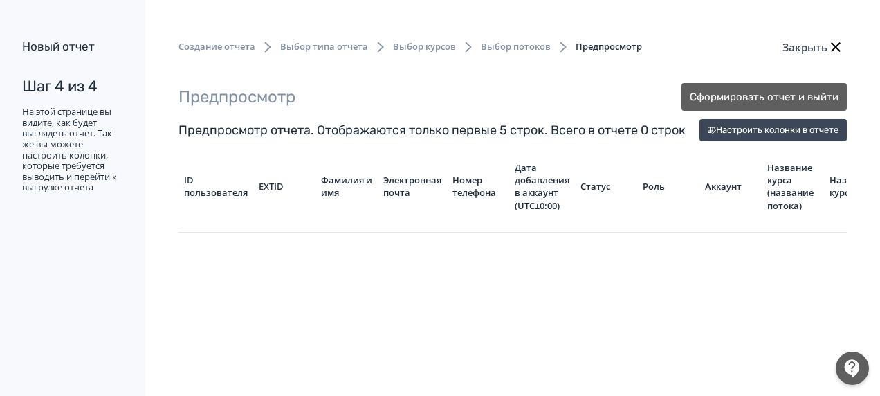
click at [328, 47] on span "Выбор типа отчета" at bounding box center [324, 47] width 88 height 14
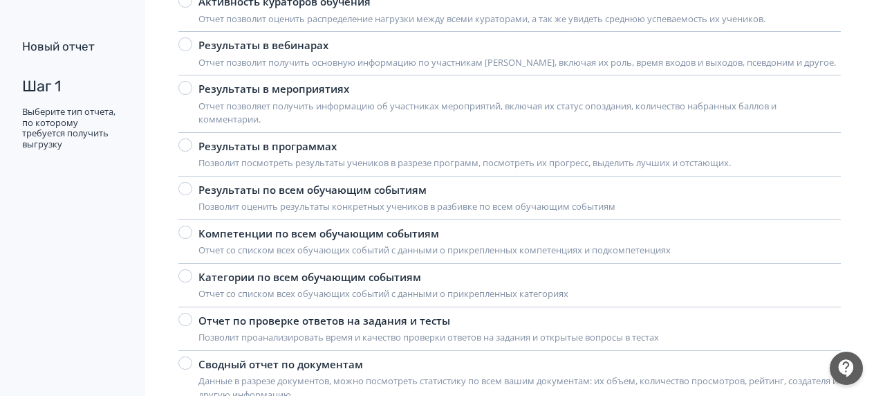
scroll to position [53, 0]
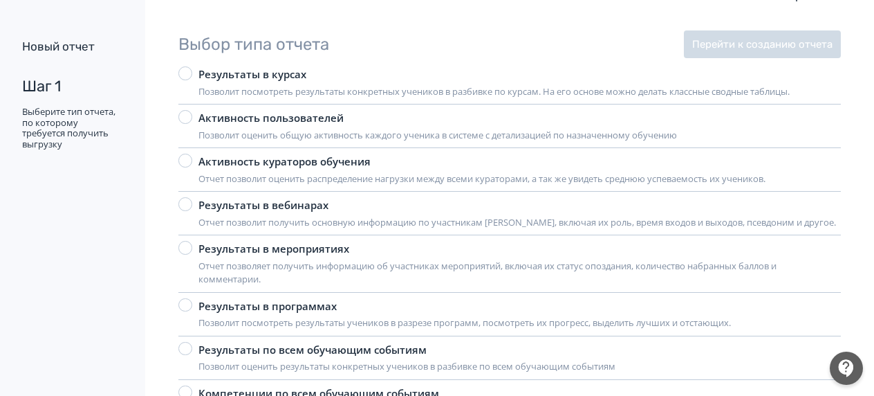
click at [191, 113] on div at bounding box center [185, 117] width 14 height 14
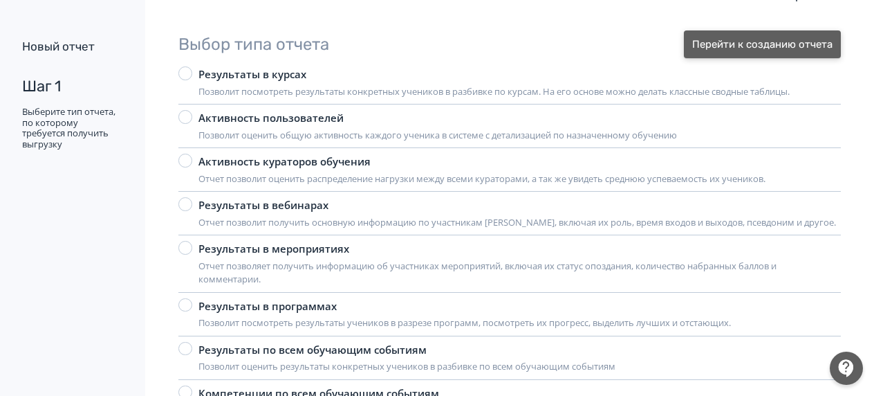
click at [768, 42] on button "Перейти к созданию отчета" at bounding box center [762, 44] width 157 height 28
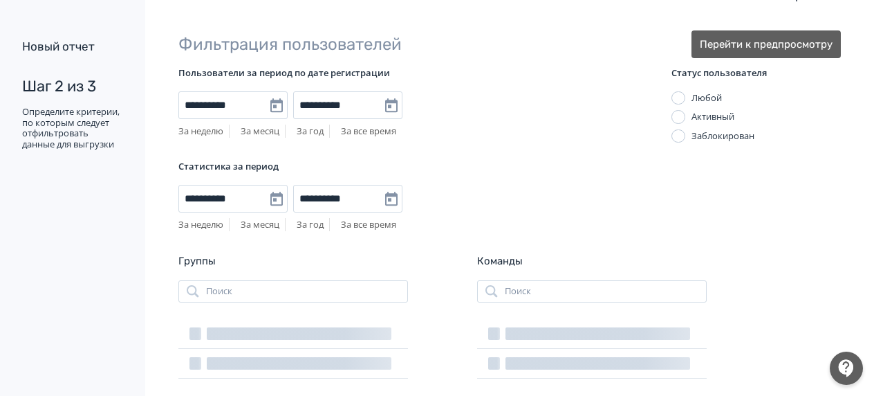
scroll to position [0, 0]
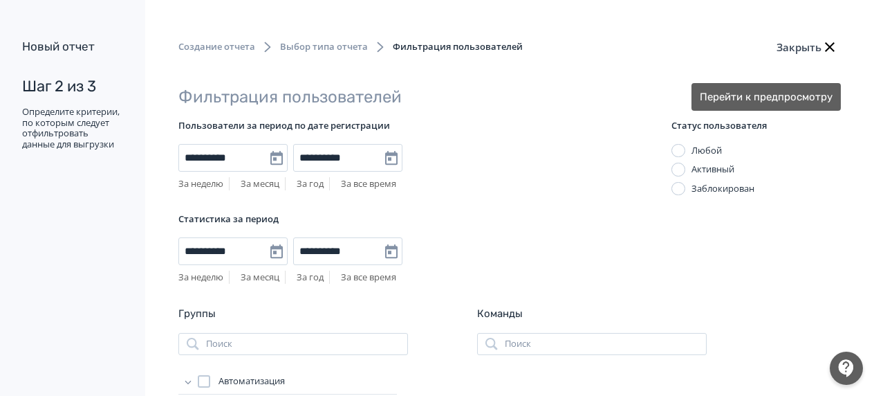
click at [316, 181] on link "За год" at bounding box center [310, 183] width 27 height 12
type input "**********"
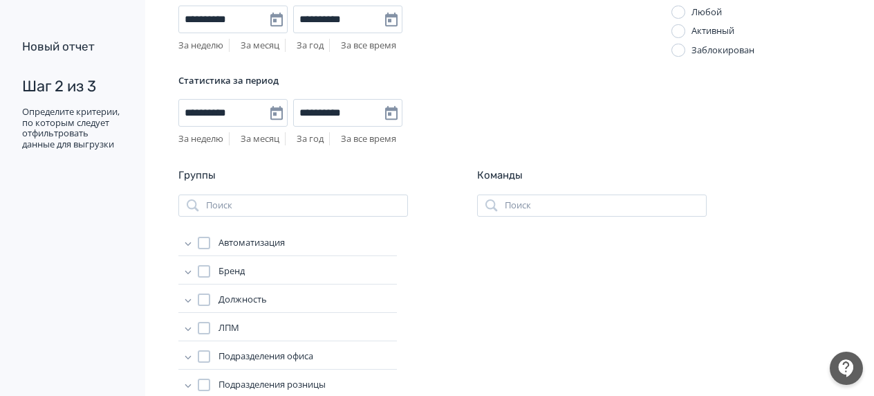
scroll to position [195, 0]
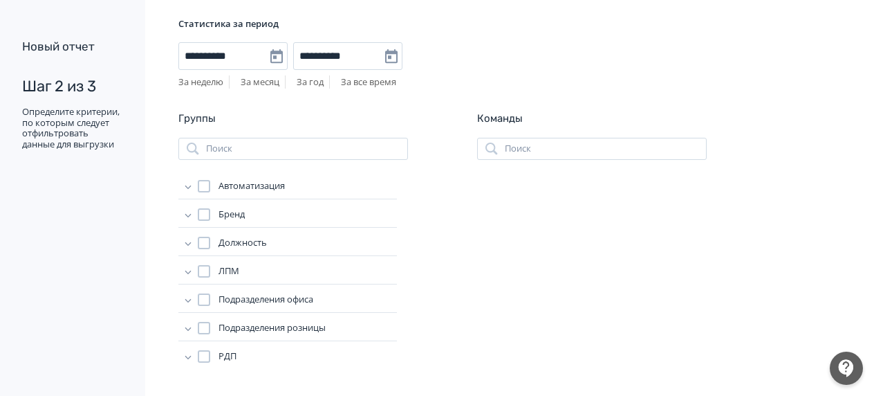
click at [189, 210] on icon at bounding box center [188, 214] width 14 height 14
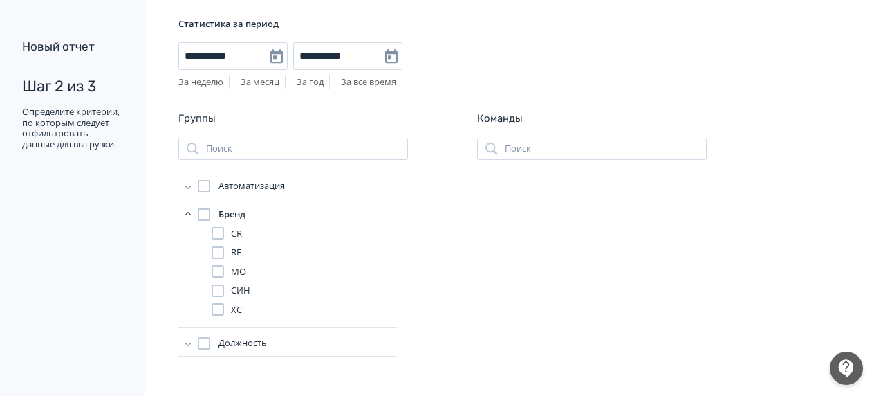
click at [219, 290] on div at bounding box center [218, 290] width 12 height 12
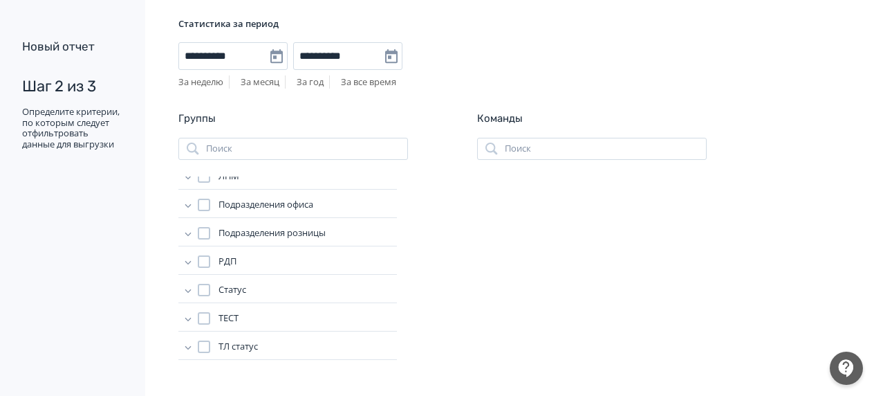
click at [205, 289] on div at bounding box center [204, 290] width 12 height 12
click at [205, 318] on div at bounding box center [204, 318] width 12 height 12
click at [203, 347] on div at bounding box center [204, 346] width 12 height 12
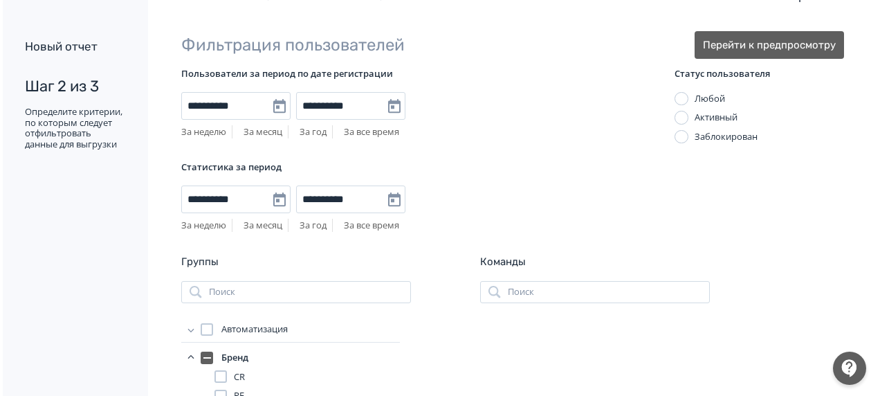
scroll to position [0, 0]
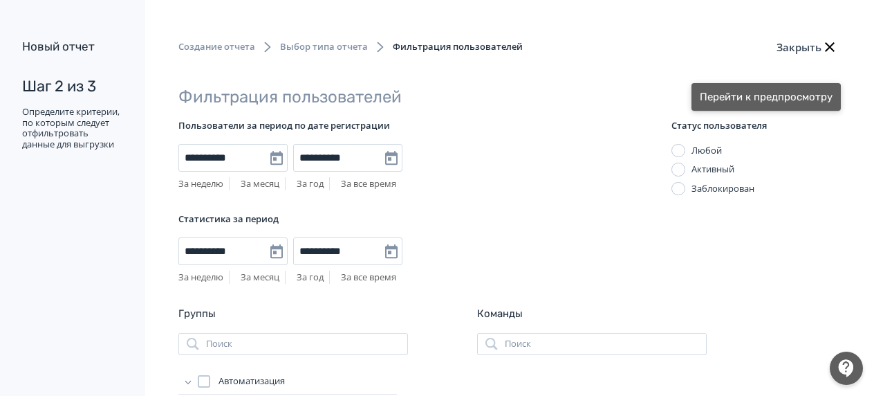
click at [728, 90] on button "Перейти к предпросмотру" at bounding box center [766, 97] width 149 height 28
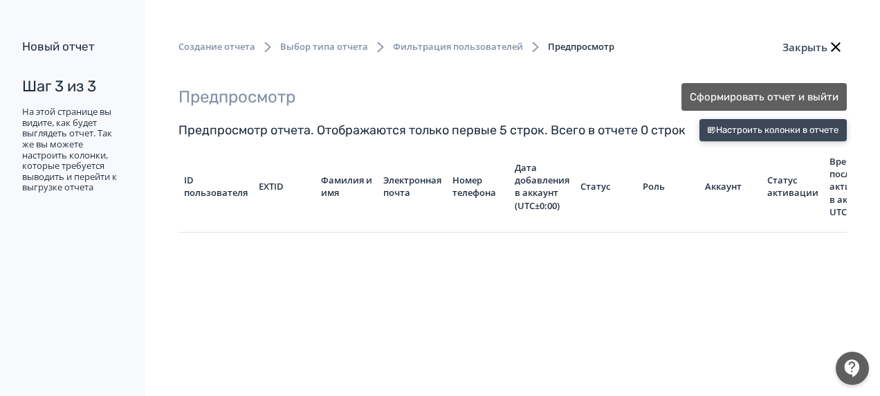
click at [719, 127] on button "Настроить колонки в отчете" at bounding box center [772, 130] width 147 height 22
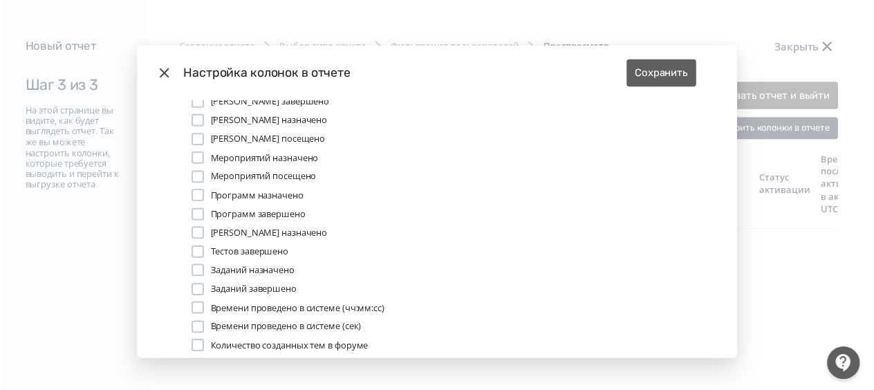
scroll to position [155, 0]
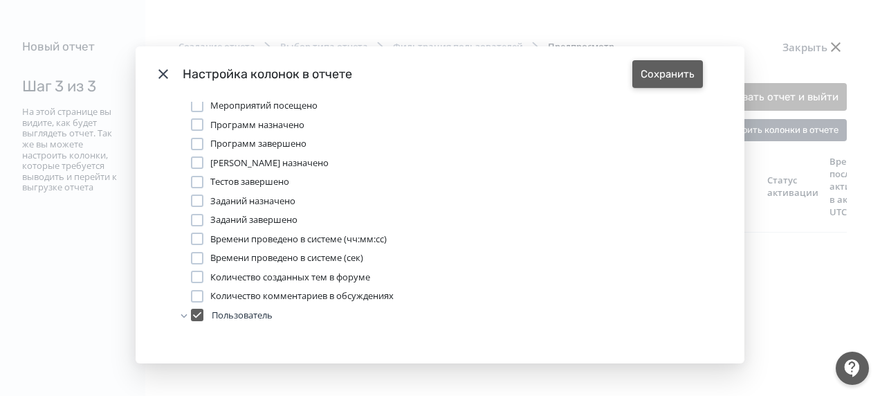
click at [667, 69] on button "Сохранить" at bounding box center [667, 74] width 71 height 28
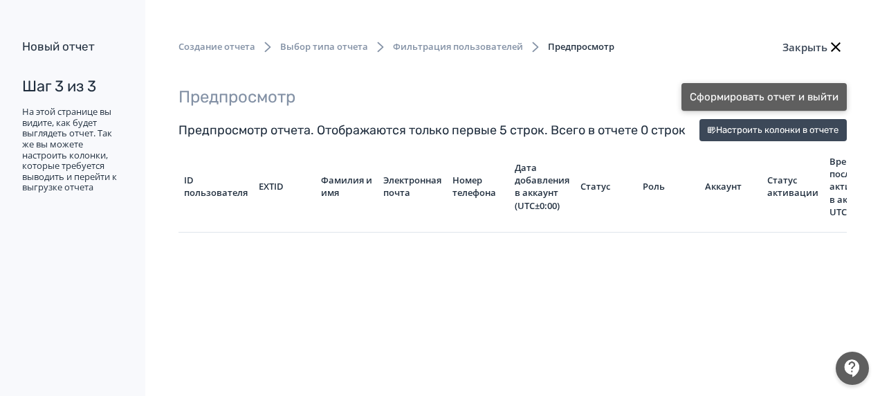
click at [741, 91] on button "Сформировать отчет и выйти" at bounding box center [763, 97] width 165 height 28
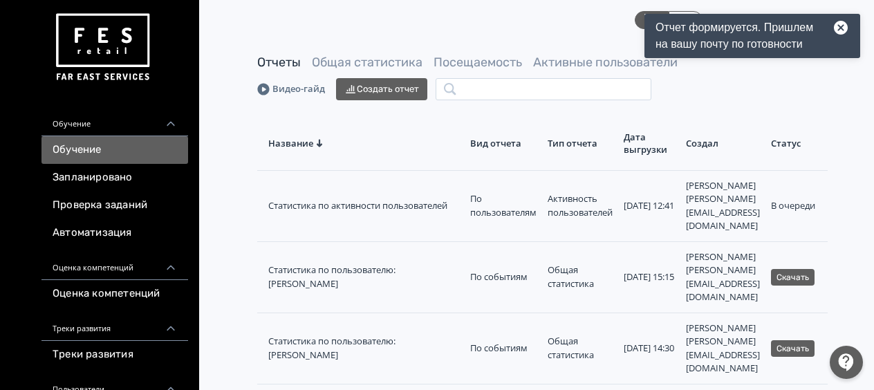
click at [108, 152] on link "Обучение" at bounding box center [114, 150] width 147 height 28
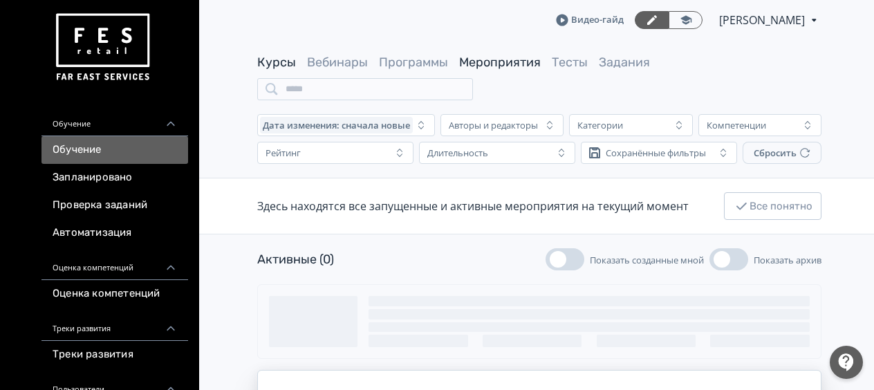
click at [477, 61] on link "Мероприятия" at bounding box center [500, 62] width 82 height 15
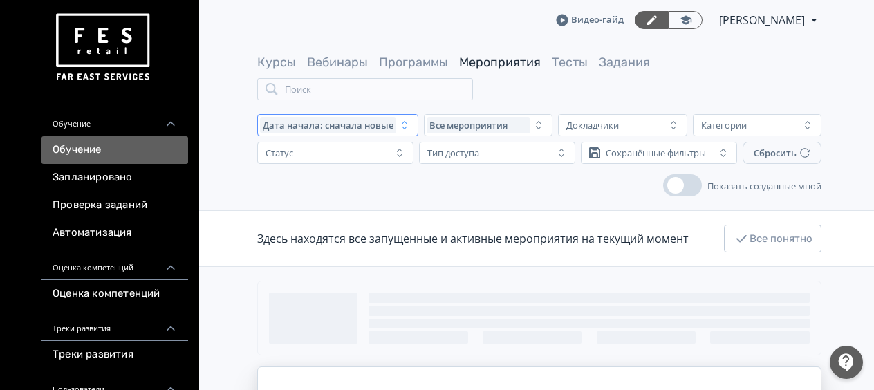
click at [416, 122] on button "Дата начала: сначала новые" at bounding box center [337, 125] width 161 height 22
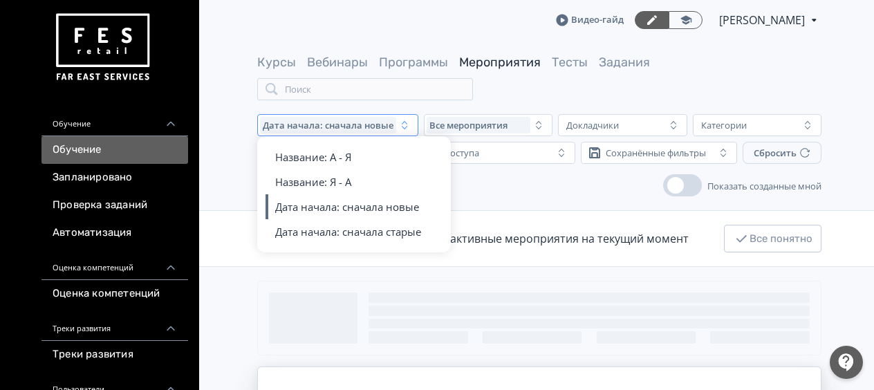
click at [615, 76] on div "Курсы Вебинары Программы Мероприятия Тесты Задания Поиск" at bounding box center [539, 77] width 564 height 46
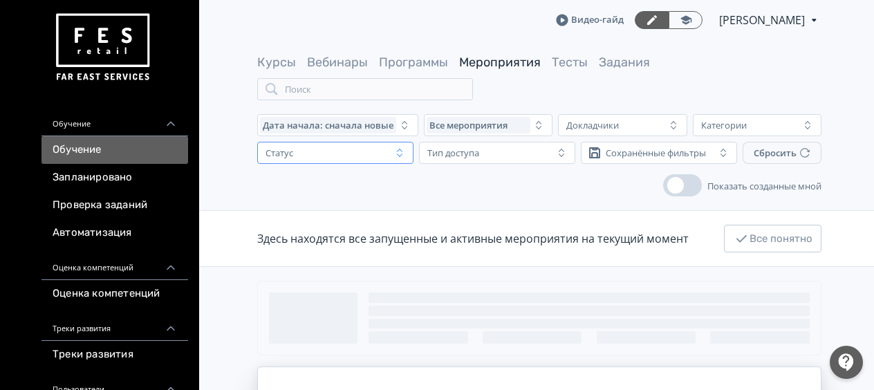
click at [353, 158] on div "Статус" at bounding box center [325, 153] width 131 height 17
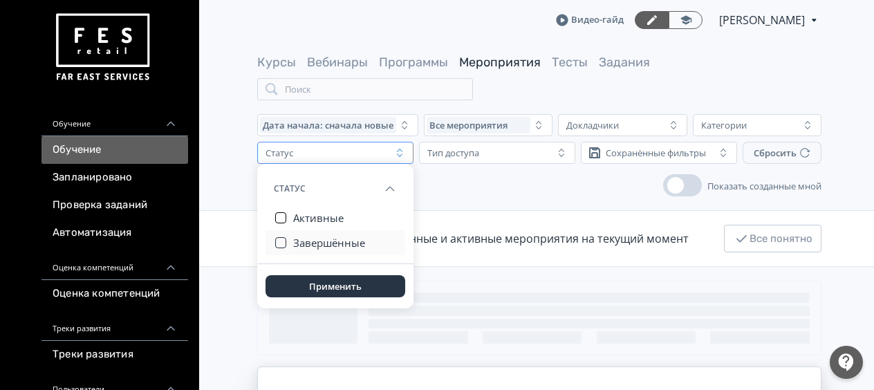
drag, startPoint x: 281, startPoint y: 221, endPoint x: 281, endPoint y: 238, distance: 17.3
click at [281, 220] on button "button" at bounding box center [280, 217] width 11 height 11
click at [281, 246] on button "button" at bounding box center [280, 242] width 11 height 11
click at [310, 286] on button "Применить" at bounding box center [336, 286] width 140 height 22
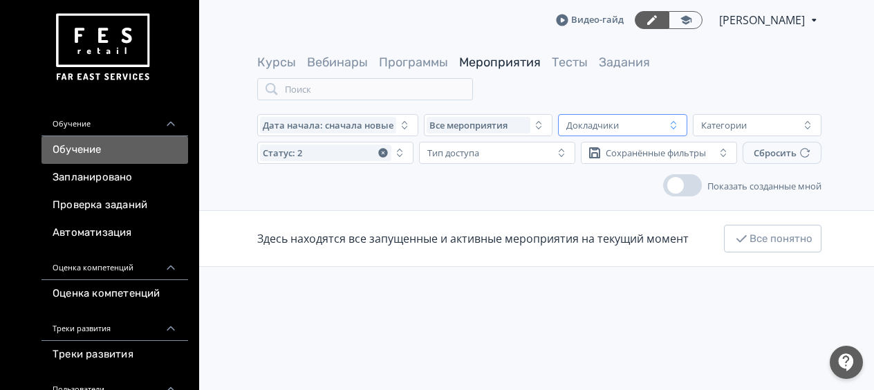
click at [598, 130] on div "Докладчики" at bounding box center [592, 125] width 53 height 11
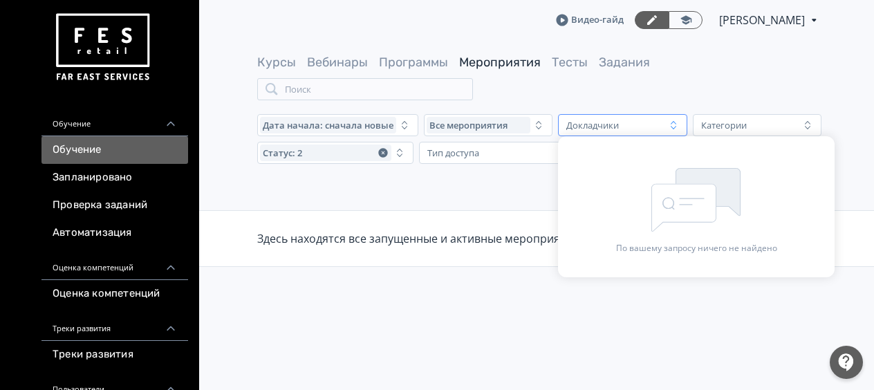
click at [599, 124] on div "Докладчики" at bounding box center [592, 125] width 53 height 11
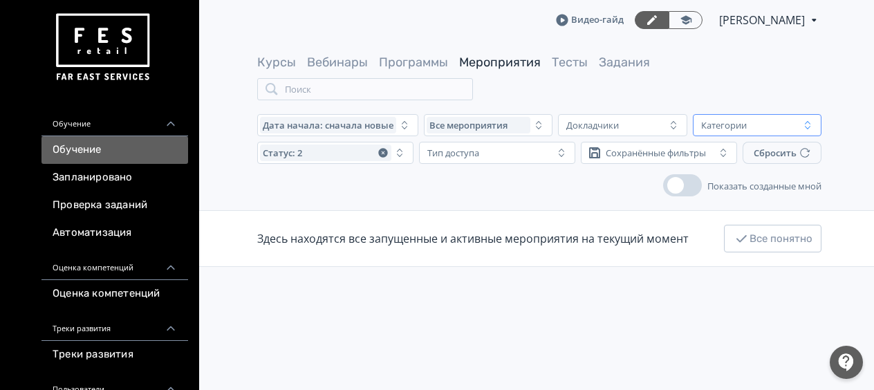
click at [755, 124] on div "Категории" at bounding box center [748, 125] width 104 height 17
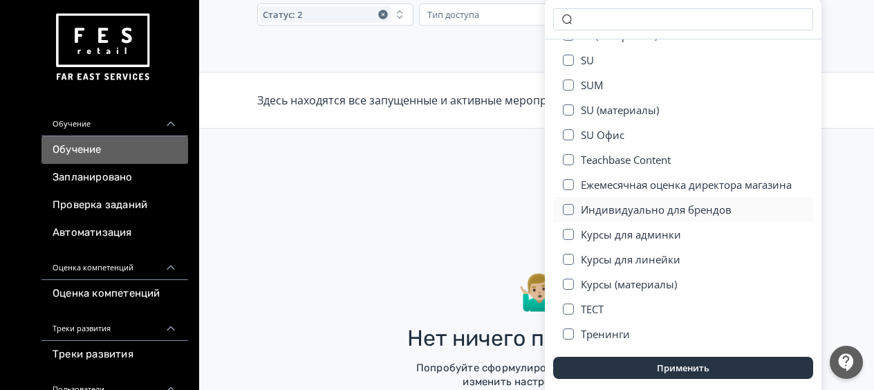
scroll to position [170, 0]
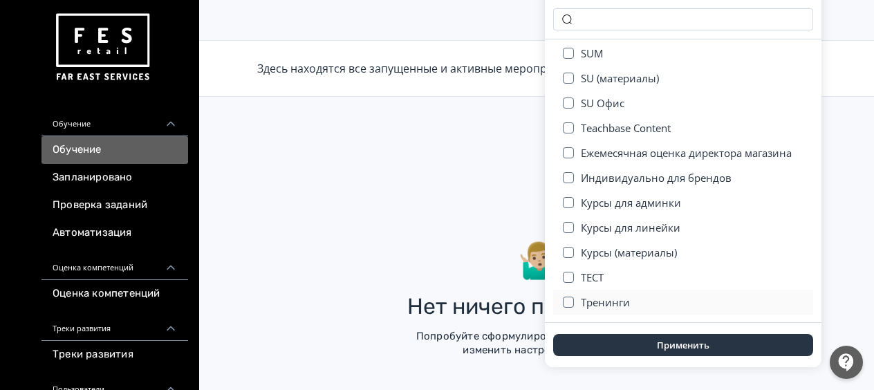
click at [568, 295] on div at bounding box center [568, 302] width 11 height 22
click at [572, 272] on button "button" at bounding box center [568, 277] width 11 height 11
click at [571, 250] on button "button" at bounding box center [568, 252] width 11 height 11
click at [569, 227] on button "button" at bounding box center [568, 227] width 11 height 11
click at [569, 195] on div at bounding box center [568, 203] width 11 height 22
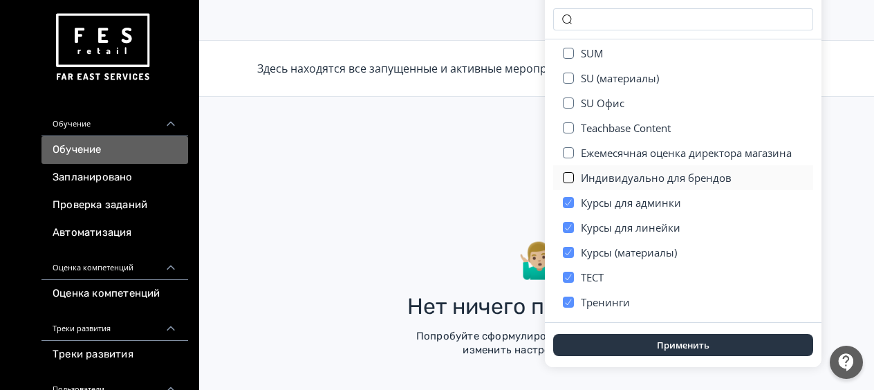
click at [564, 176] on button "button" at bounding box center [568, 177] width 11 height 11
click at [564, 155] on button "button" at bounding box center [568, 152] width 11 height 11
click at [571, 122] on button "button" at bounding box center [568, 127] width 11 height 11
click at [570, 105] on button "button" at bounding box center [568, 103] width 11 height 11
click at [566, 75] on button "button" at bounding box center [568, 78] width 11 height 11
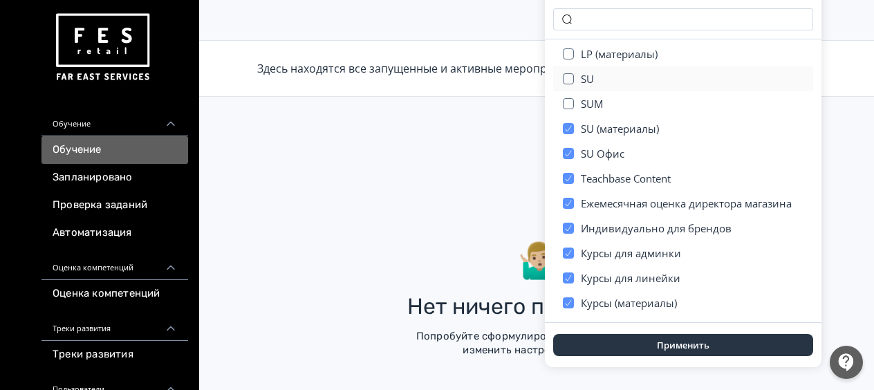
scroll to position [12, 0]
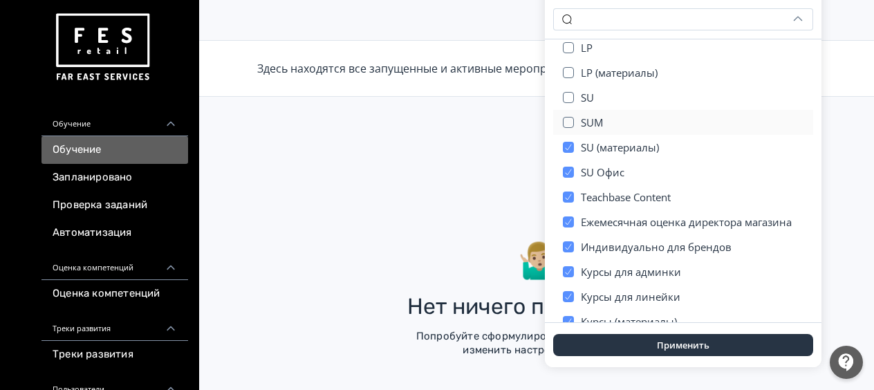
click at [579, 122] on div "SUM" at bounding box center [683, 122] width 260 height 25
click at [577, 100] on div "SU" at bounding box center [683, 97] width 260 height 25
click at [577, 76] on div "LP (материалы)" at bounding box center [683, 72] width 260 height 25
click at [577, 51] on div "LP" at bounding box center [683, 47] width 260 height 25
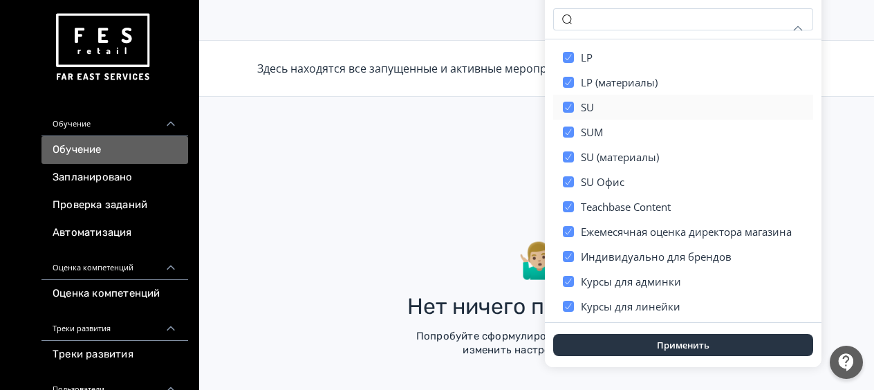
scroll to position [0, 0]
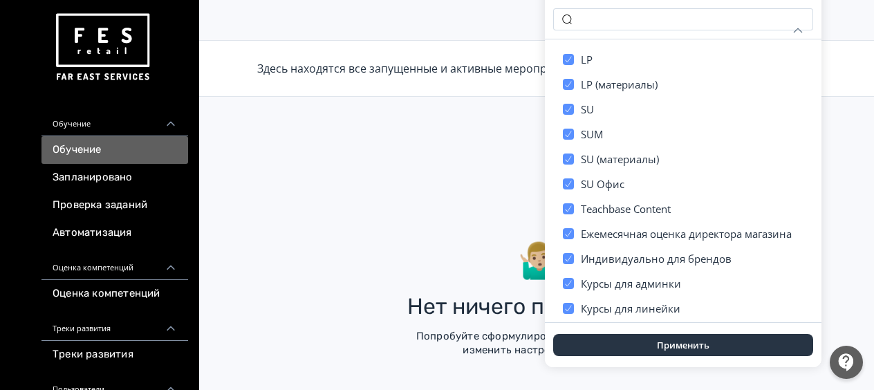
click at [669, 349] on button "Применить" at bounding box center [683, 345] width 260 height 22
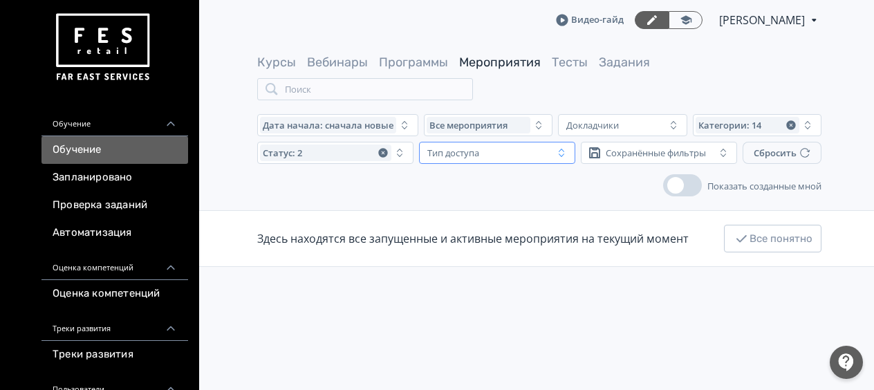
click at [520, 156] on div "Тип доступа" at bounding box center [487, 153] width 131 height 17
click at [472, 214] on span "Для аккаунта" at bounding box center [470, 210] width 66 height 14
click at [546, 154] on icon "button" at bounding box center [544, 153] width 9 height 9
click at [372, 198] on main "Курсы Вебинары Программы Мероприятия Тесты Задания Поиск Дата начала: сначала н…" at bounding box center [540, 300] width 692 height 520
click at [711, 126] on span "Категории: 14" at bounding box center [729, 125] width 63 height 11
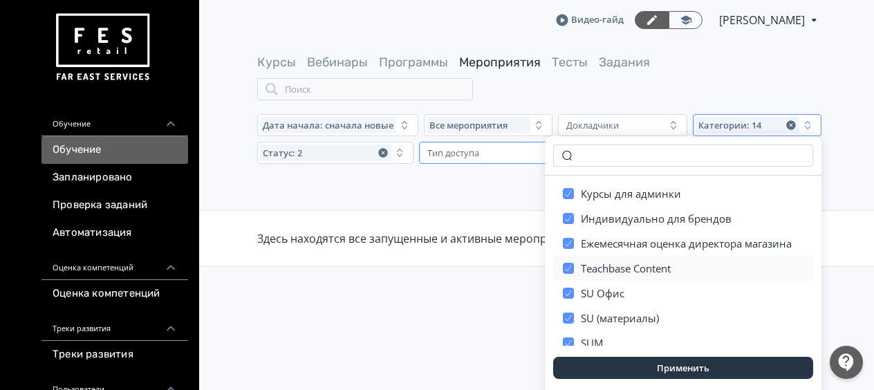
scroll to position [138, 0]
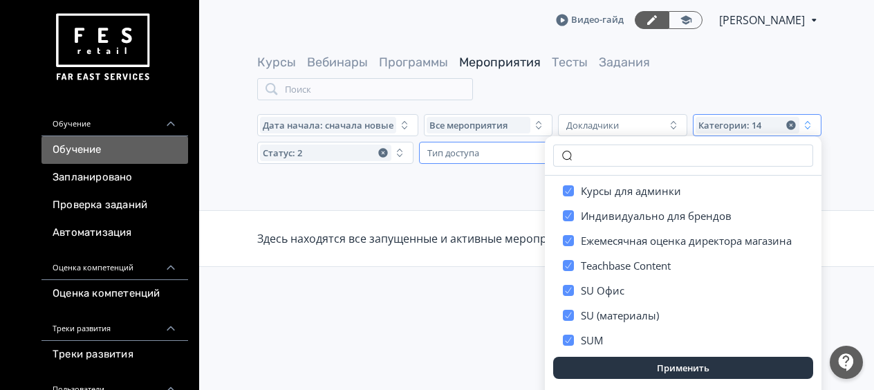
click at [701, 80] on div "Курсы Вебинары Программы Мероприятия Тесты Задания Поиск" at bounding box center [539, 77] width 564 height 46
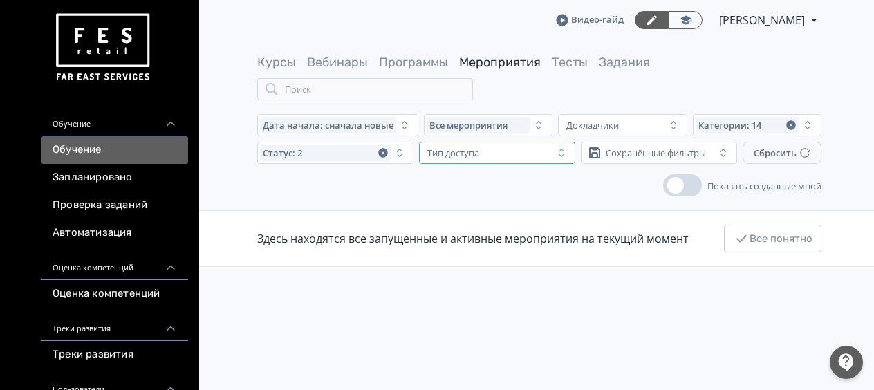
drag, startPoint x: 689, startPoint y: 185, endPoint x: 678, endPoint y: 223, distance: 38.9
click at [689, 185] on button "Показать созданные мной" at bounding box center [682, 185] width 39 height 22
click at [669, 185] on button "Показать созданные мной" at bounding box center [682, 185] width 39 height 22
click at [668, 149] on div "Сохранённые фильтры" at bounding box center [656, 152] width 100 height 11
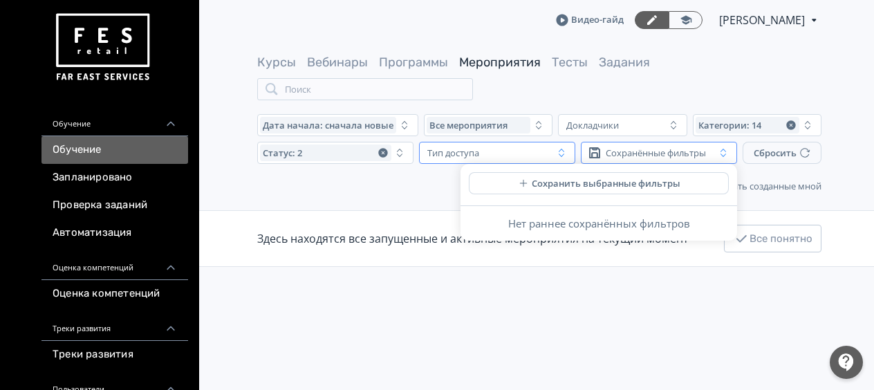
click at [633, 342] on main "Курсы Вебинары Программы Мероприятия Тесты Задания Поиск Дата начала: сначала н…" at bounding box center [540, 300] width 692 height 520
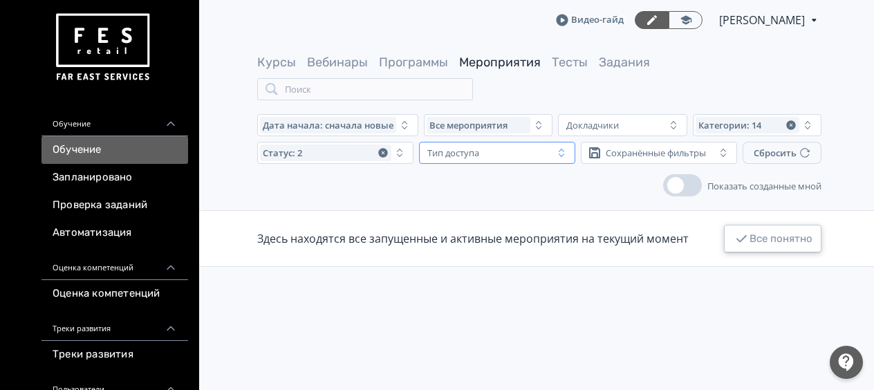
click at [747, 238] on icon "button" at bounding box center [741, 238] width 17 height 17
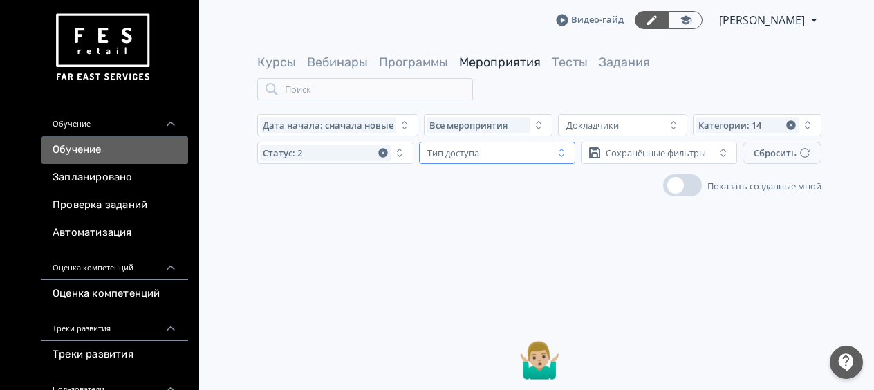
click at [488, 152] on div "Тип доступа" at bounding box center [487, 153] width 131 height 17
click at [490, 152] on div "Тип доступа" at bounding box center [487, 153] width 131 height 17
click at [626, 126] on div "Докладчики" at bounding box center [613, 125] width 104 height 17
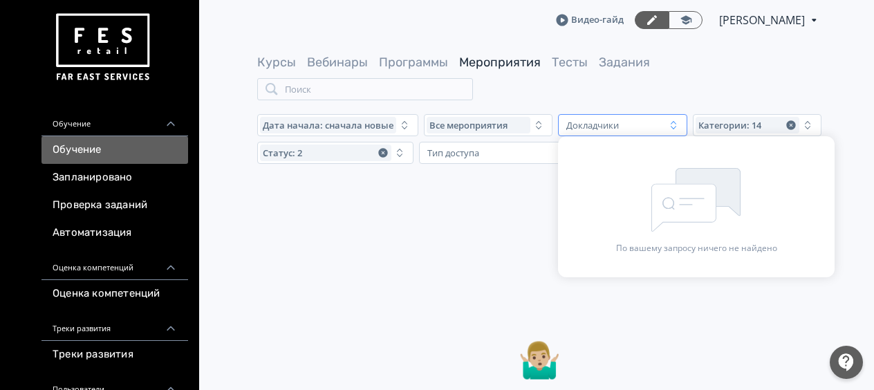
click at [626, 126] on div "Докладчики" at bounding box center [613, 125] width 104 height 17
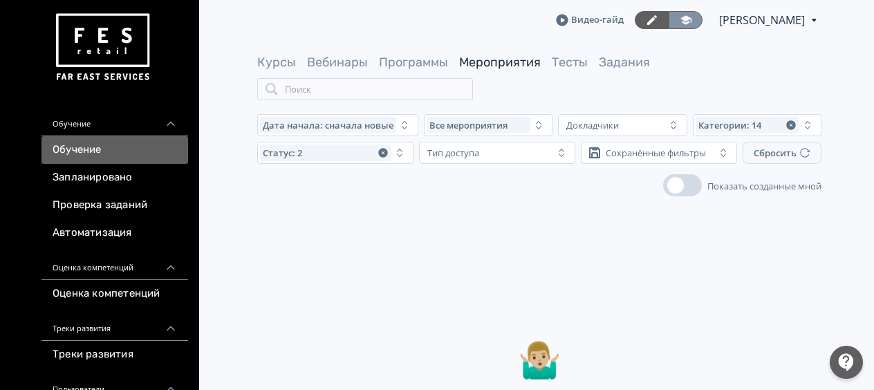
click at [692, 19] on icon at bounding box center [686, 20] width 12 height 12
